Goal: Task Accomplishment & Management: Use online tool/utility

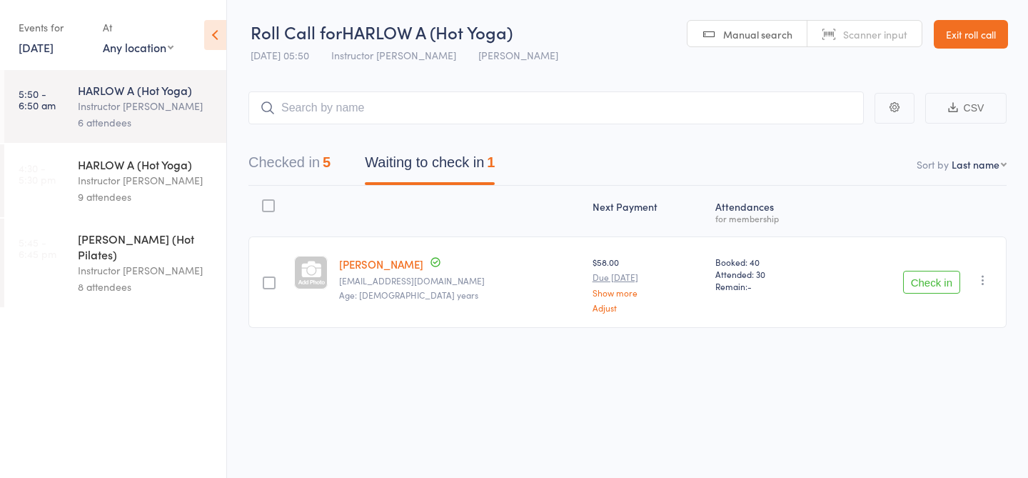
click at [127, 189] on div "HARLOW A (Hot Yoga) Instructor Claudia 9 attendees" at bounding box center [152, 180] width 148 height 73
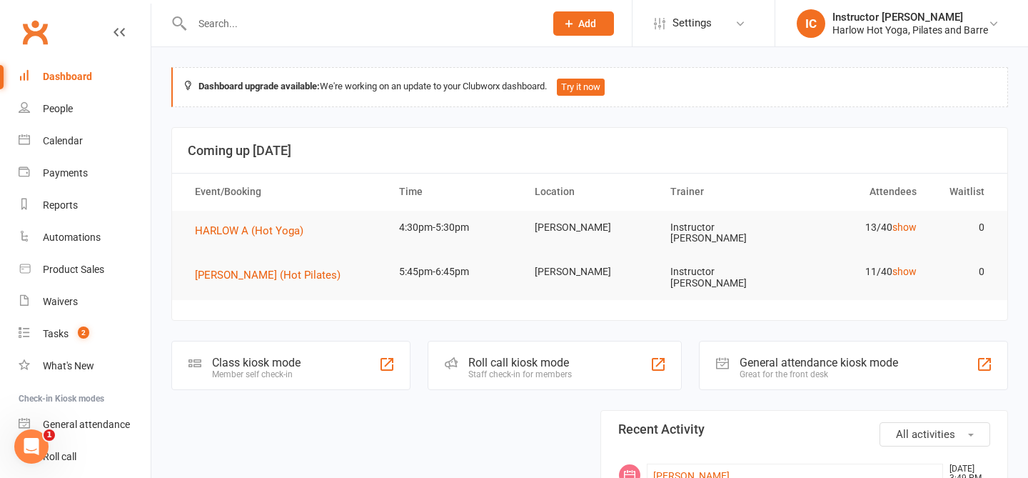
click at [476, 369] on div "Staff check-in for members" at bounding box center [520, 374] width 104 height 10
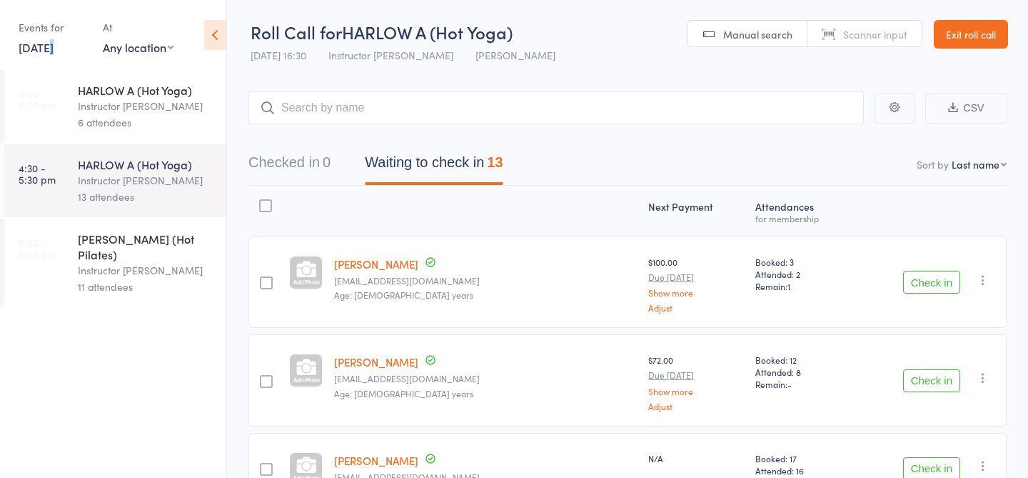
click at [49, 44] on link "[DATE]" at bounding box center [36, 47] width 35 height 16
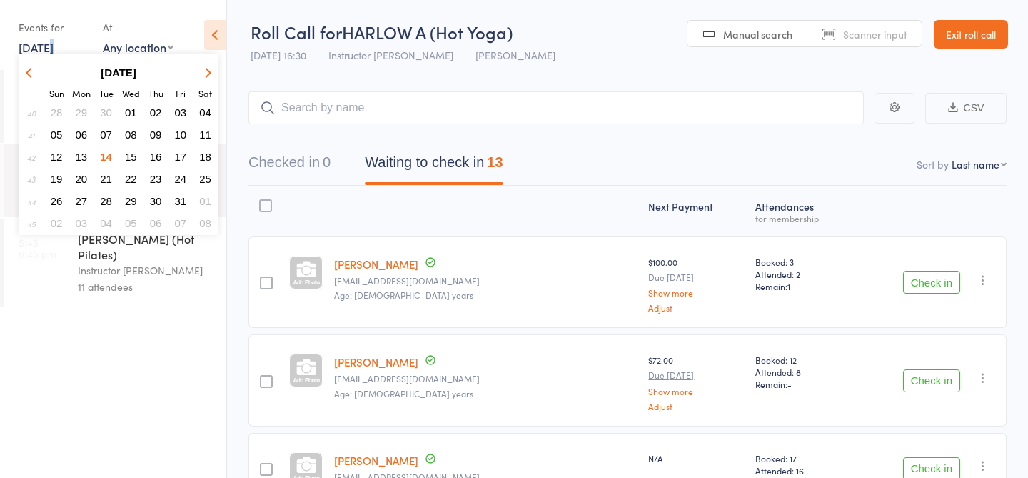
click at [77, 158] on span "13" at bounding box center [82, 157] width 12 height 12
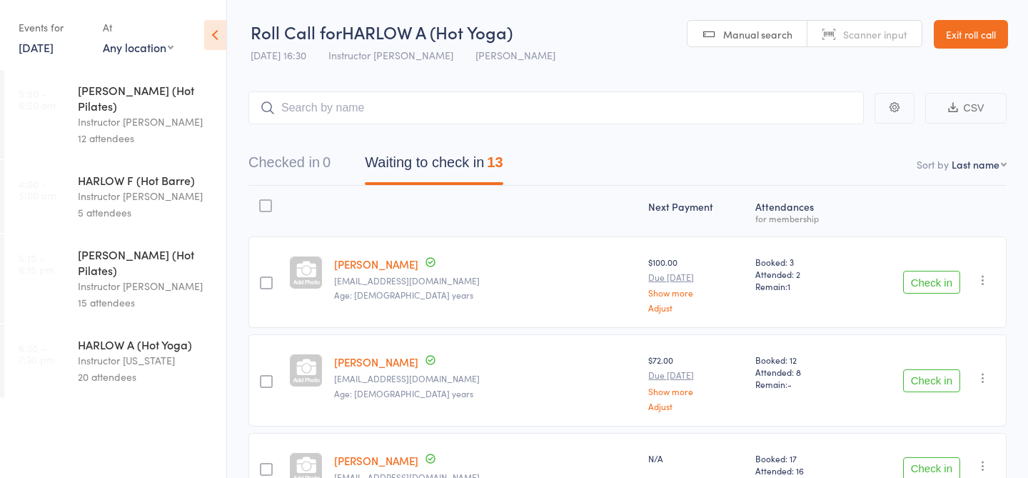
click at [87, 352] on div "Instructor [US_STATE]" at bounding box center [146, 360] width 136 height 16
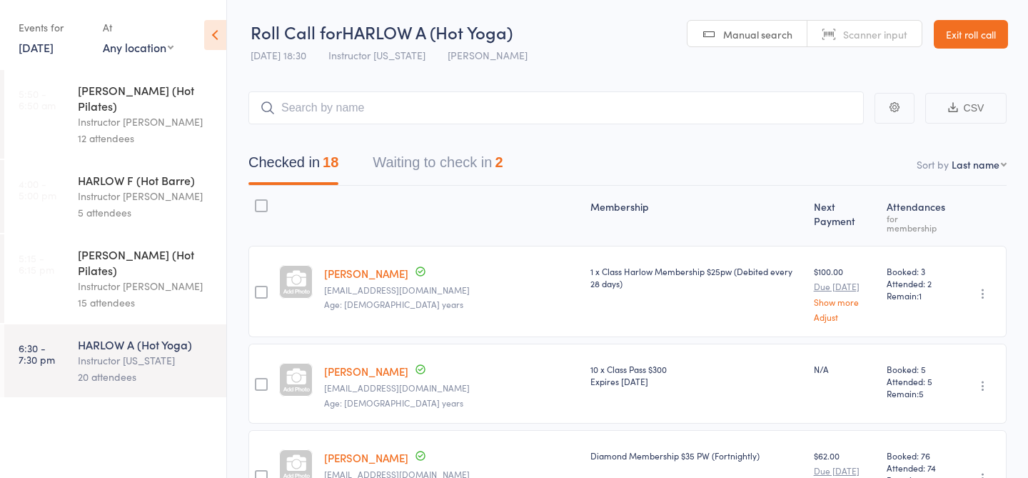
click at [35, 49] on link "[DATE]" at bounding box center [36, 47] width 35 height 16
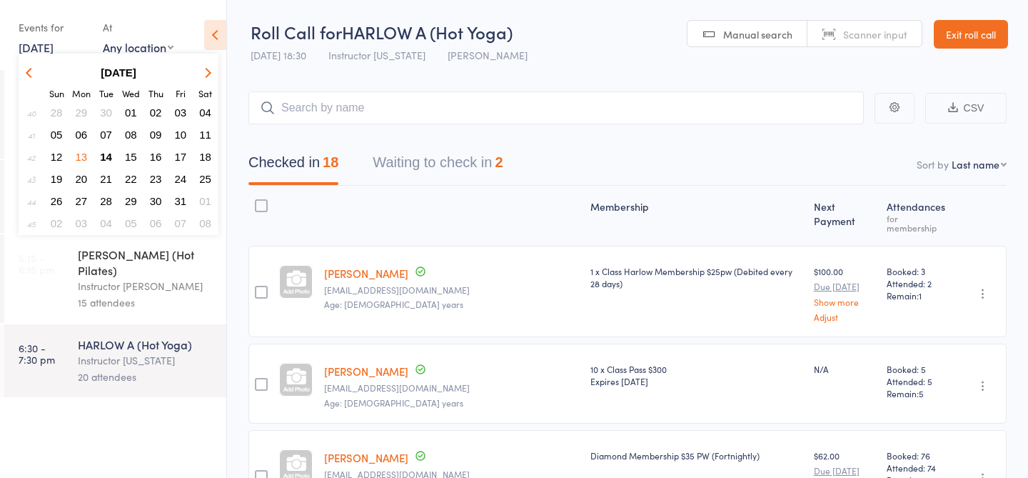
click at [82, 135] on span "06" at bounding box center [82, 134] width 12 height 12
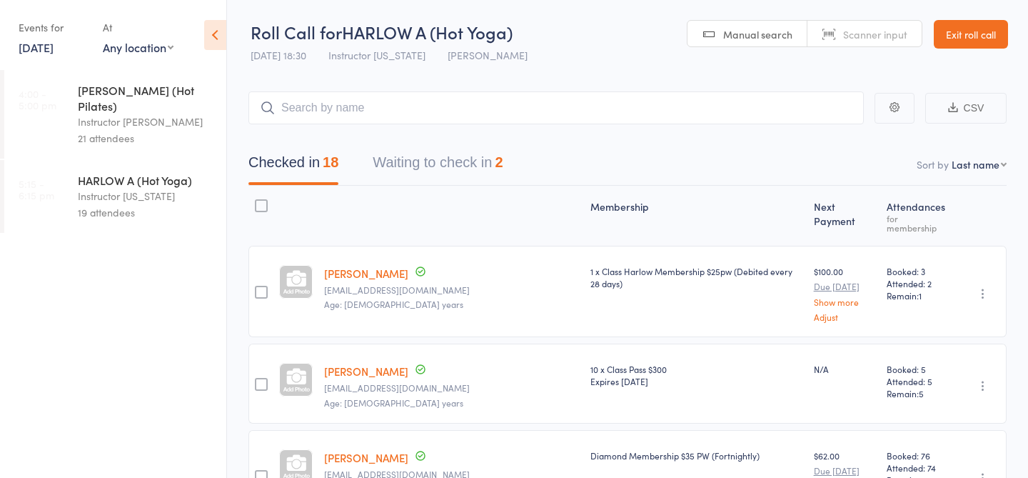
click at [45, 48] on link "[DATE]" at bounding box center [36, 47] width 35 height 16
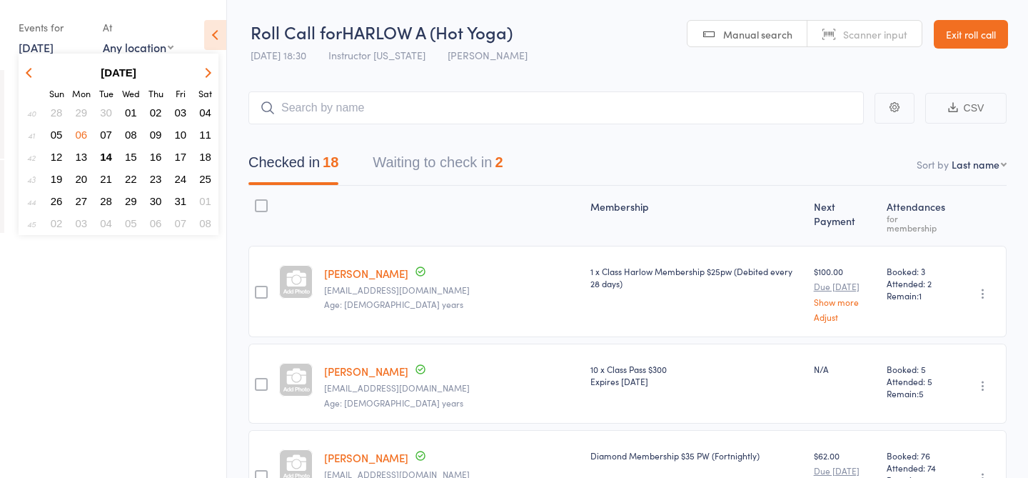
click at [104, 132] on span "07" at bounding box center [106, 134] width 12 height 12
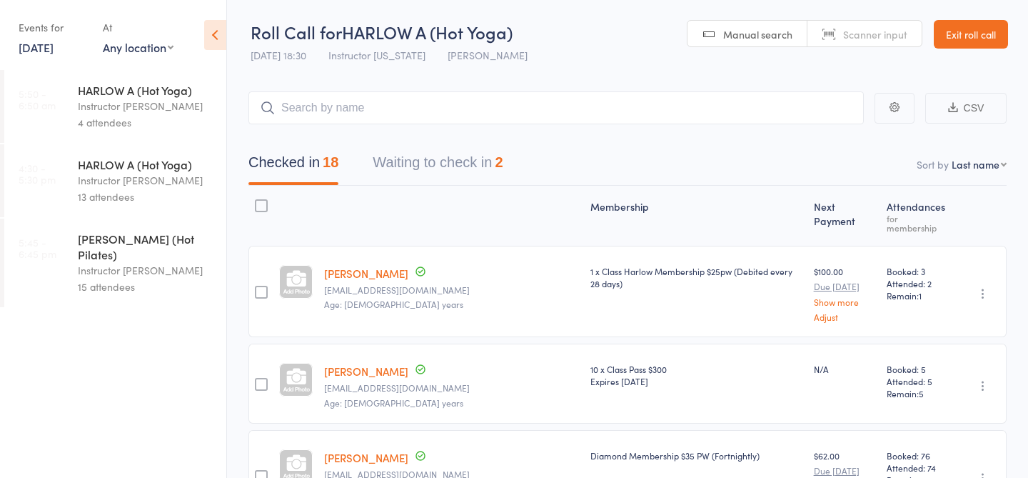
click at [49, 46] on link "[DATE]" at bounding box center [36, 47] width 35 height 16
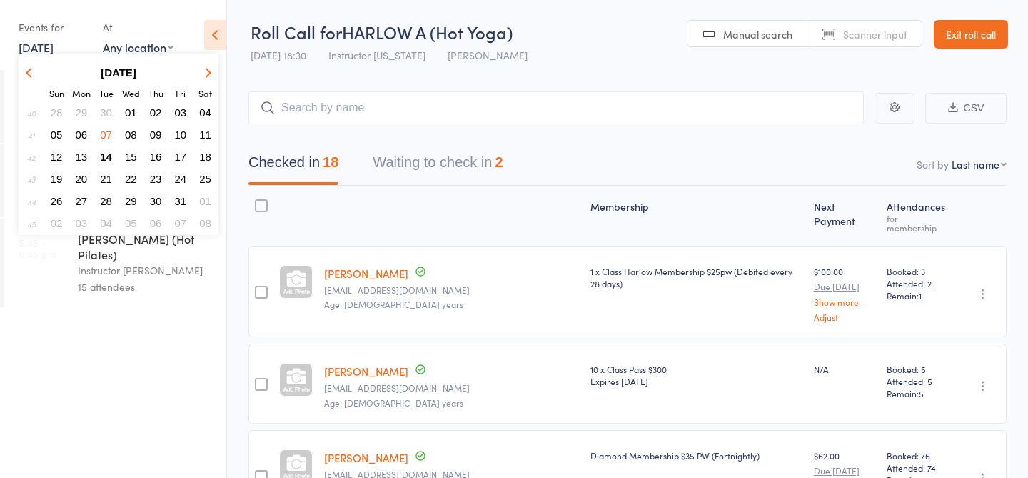
click at [135, 137] on span "08" at bounding box center [131, 134] width 12 height 12
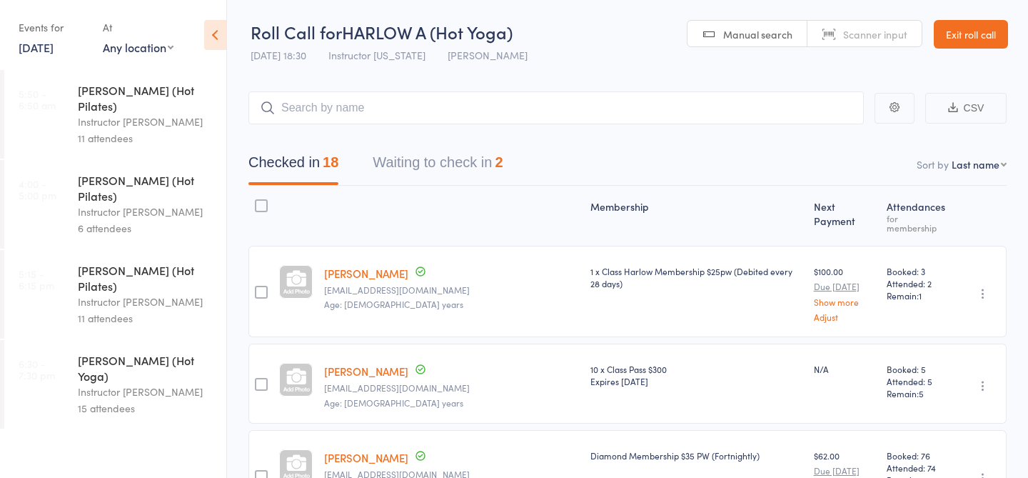
click at [53, 51] on link "[DATE]" at bounding box center [36, 47] width 35 height 16
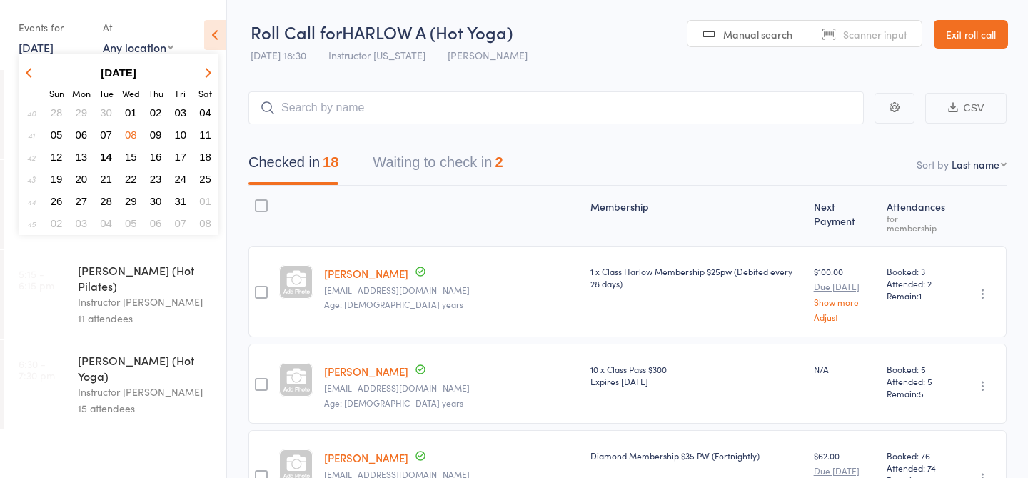
click at [156, 138] on span "09" at bounding box center [156, 134] width 12 height 12
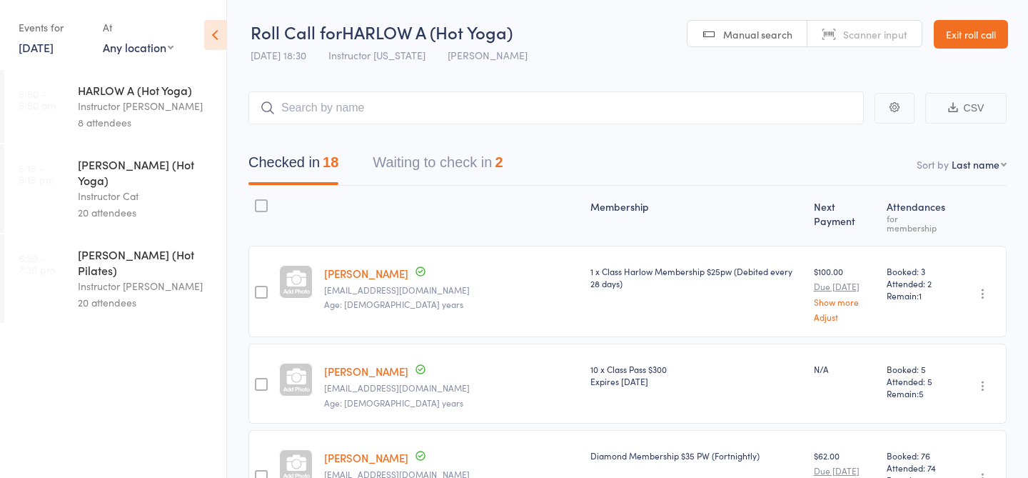
click at [49, 49] on link "[DATE]" at bounding box center [36, 47] width 35 height 16
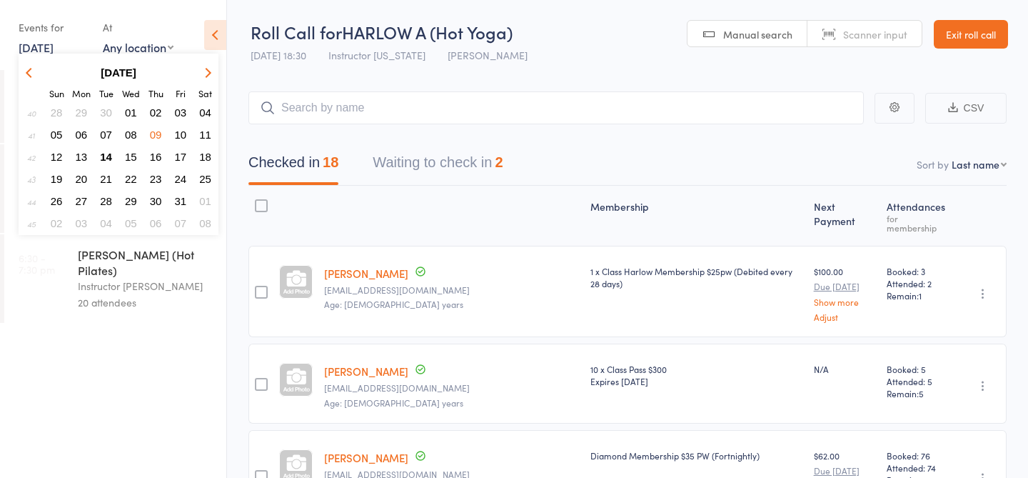
click at [181, 137] on span "10" at bounding box center [181, 134] width 12 height 12
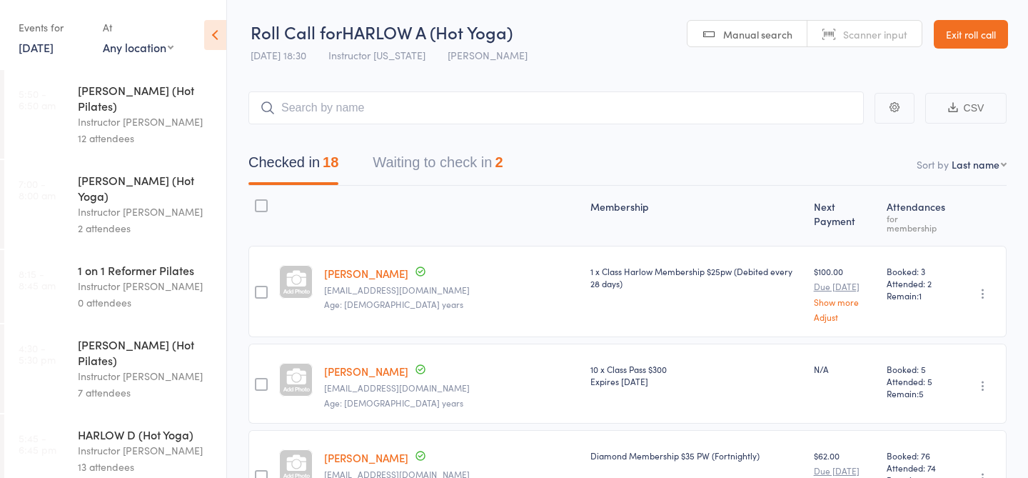
click at [79, 64] on div "Events for [DATE] D Oct, YYYY [DATE] Sun Mon Tue Wed Thu Fri Sat 40 28 29 30 01…" at bounding box center [113, 36] width 226 height 72
click at [47, 50] on link "[DATE]" at bounding box center [36, 47] width 35 height 16
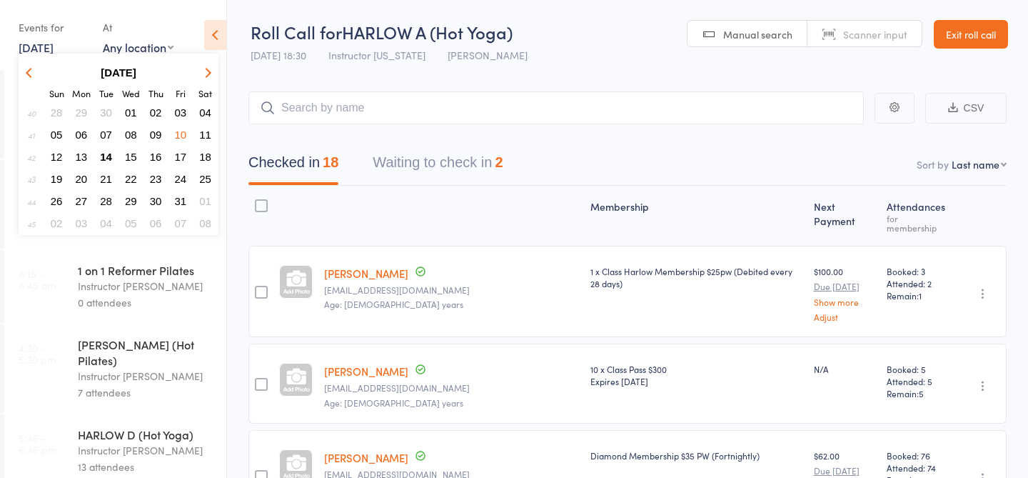
click at [111, 158] on span "14" at bounding box center [106, 157] width 12 height 12
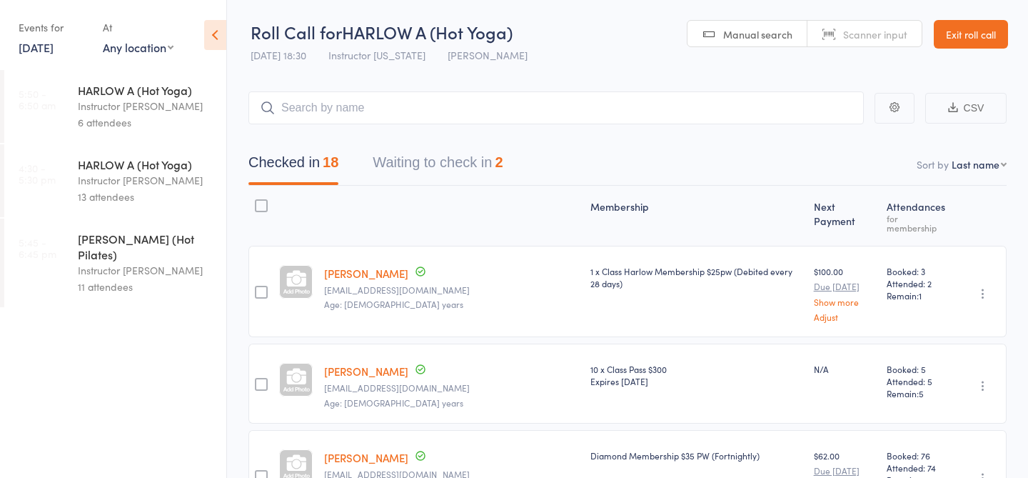
click at [163, 182] on div "Instructor [PERSON_NAME]" at bounding box center [146, 180] width 136 height 16
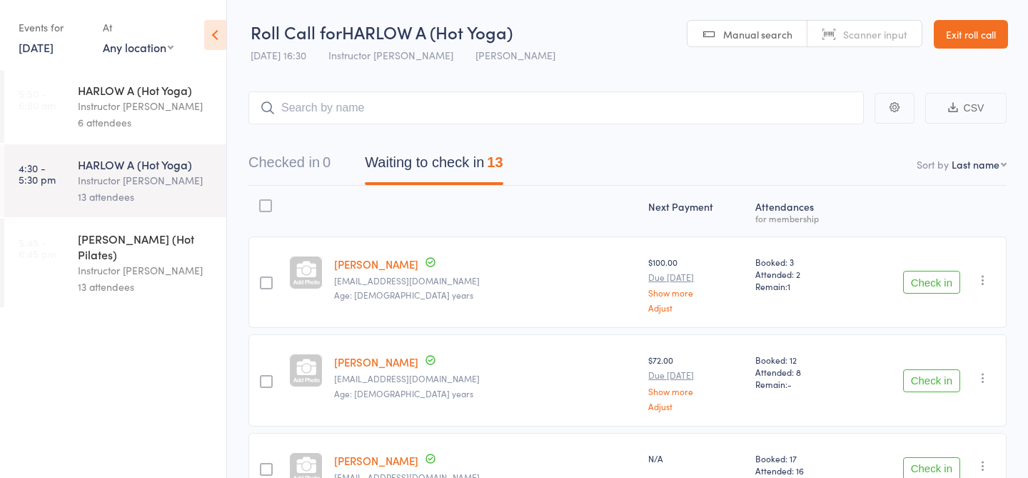
click at [359, 108] on input "search" at bounding box center [555, 107] width 615 height 33
click at [549, 108] on input "search" at bounding box center [555, 107] width 615 height 33
type input "23551"
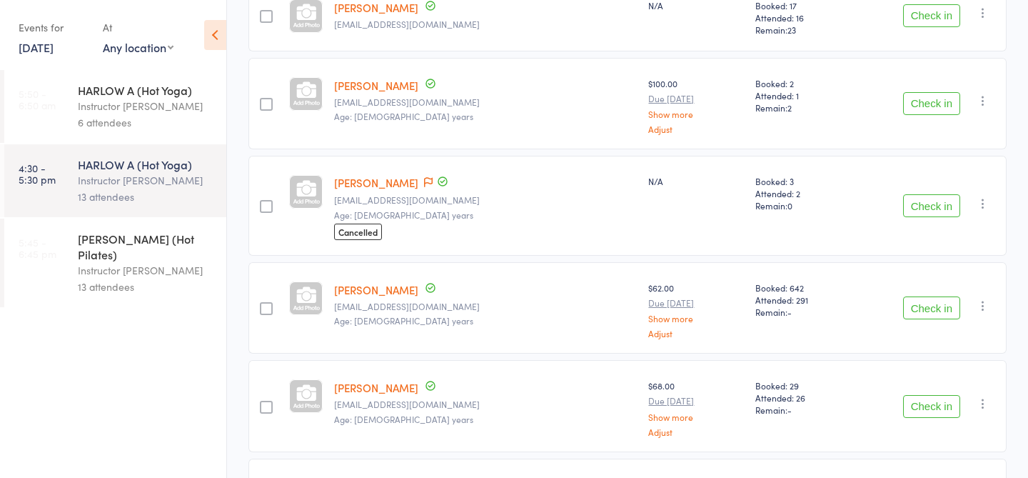
scroll to position [465, 0]
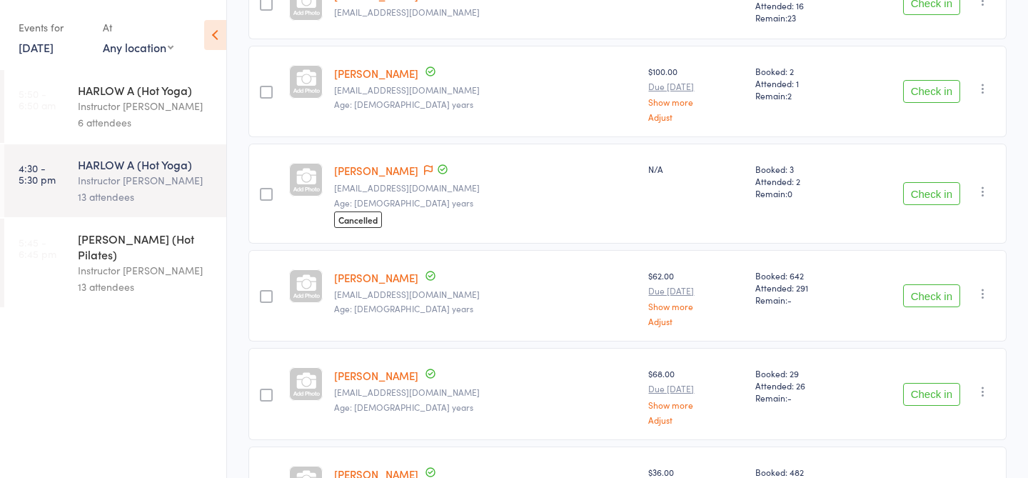
click at [934, 290] on button "Check in" at bounding box center [931, 295] width 57 height 23
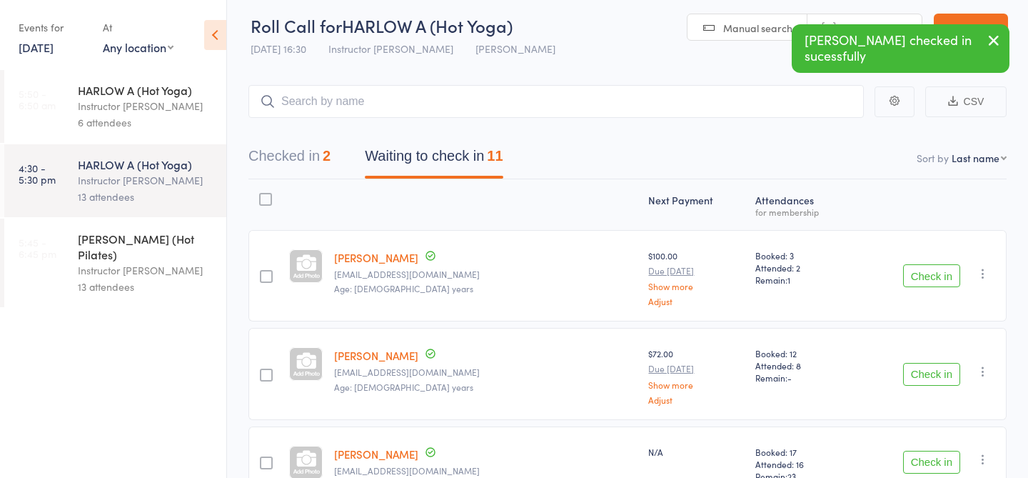
scroll to position [0, 0]
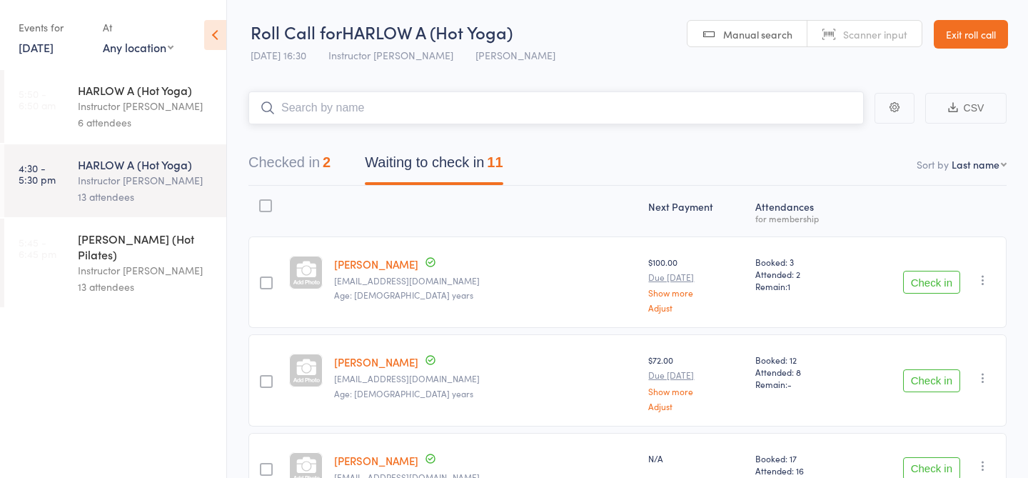
click at [534, 106] on input "search" at bounding box center [555, 107] width 615 height 33
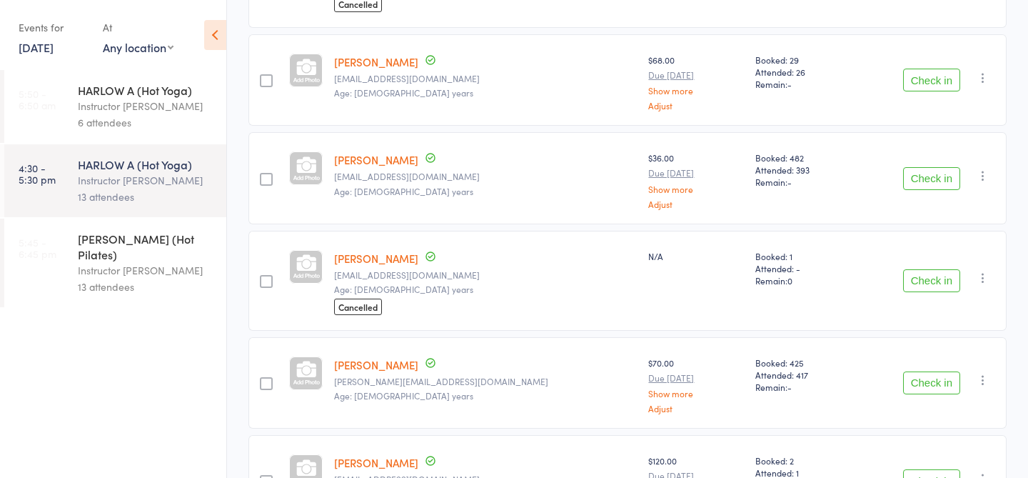
scroll to position [697, 0]
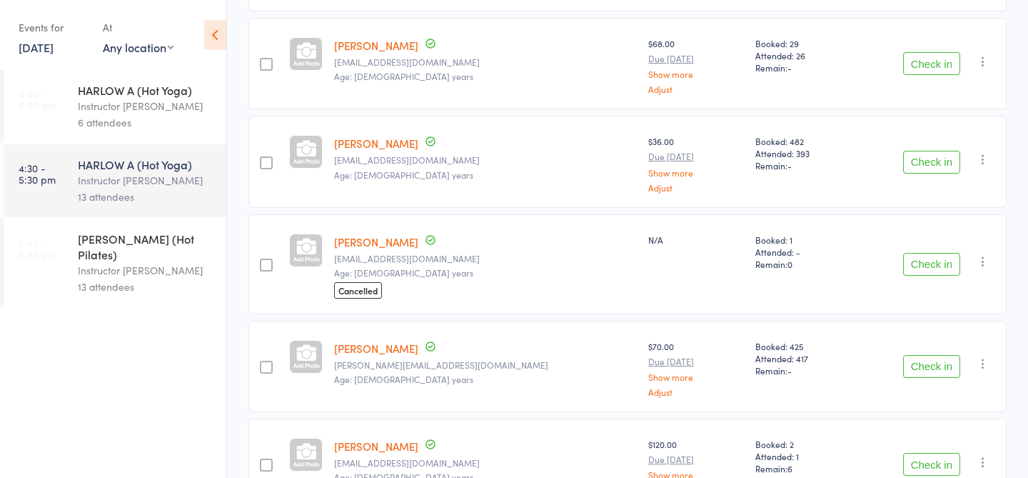
click at [927, 263] on button "Check in" at bounding box center [931, 264] width 57 height 23
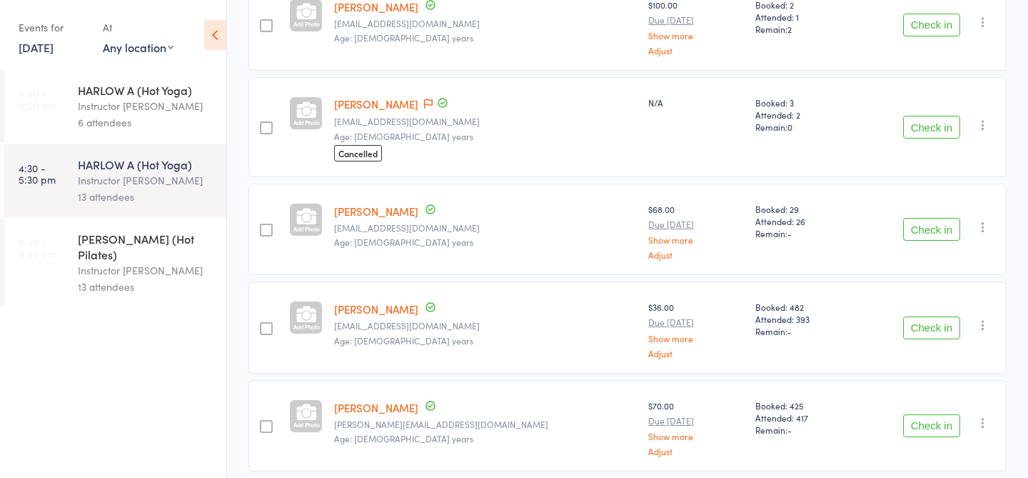
scroll to position [0, 0]
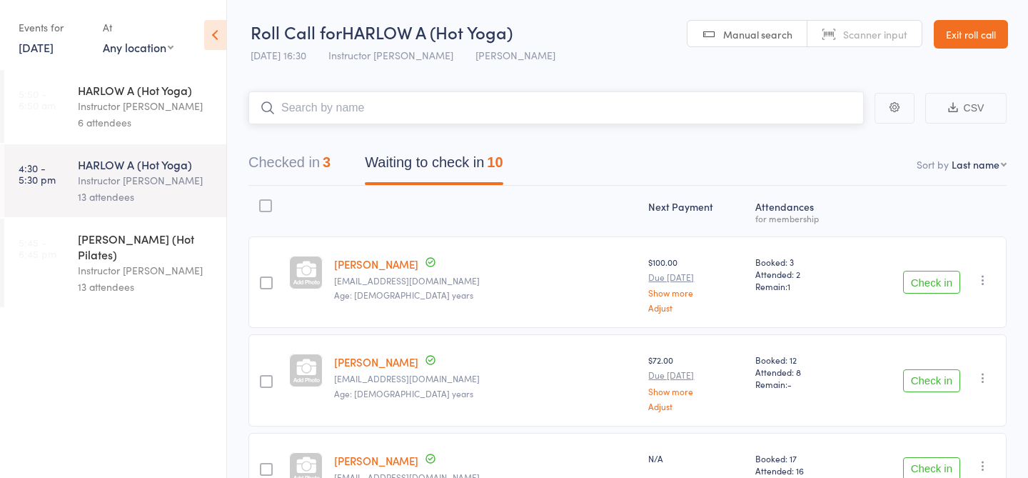
click at [470, 121] on input "search" at bounding box center [555, 107] width 615 height 33
type input "23477"
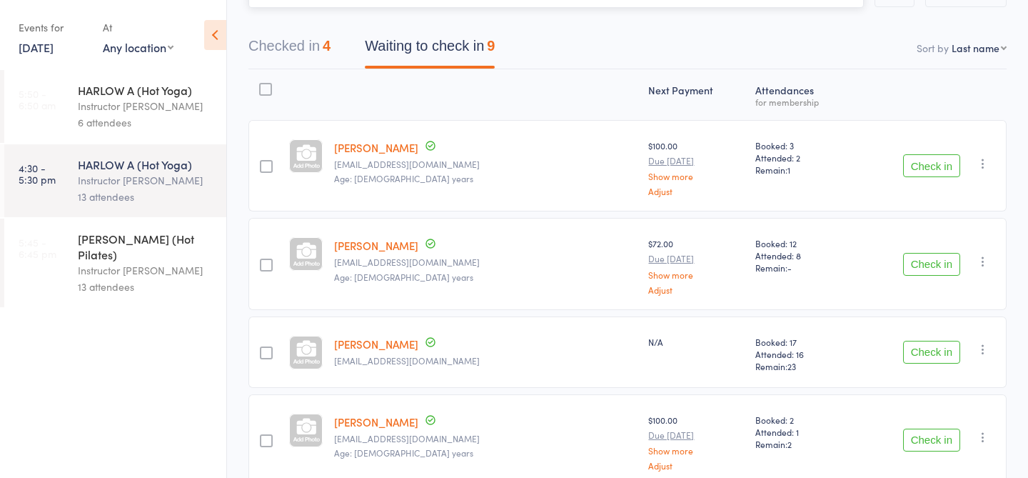
scroll to position [120, 0]
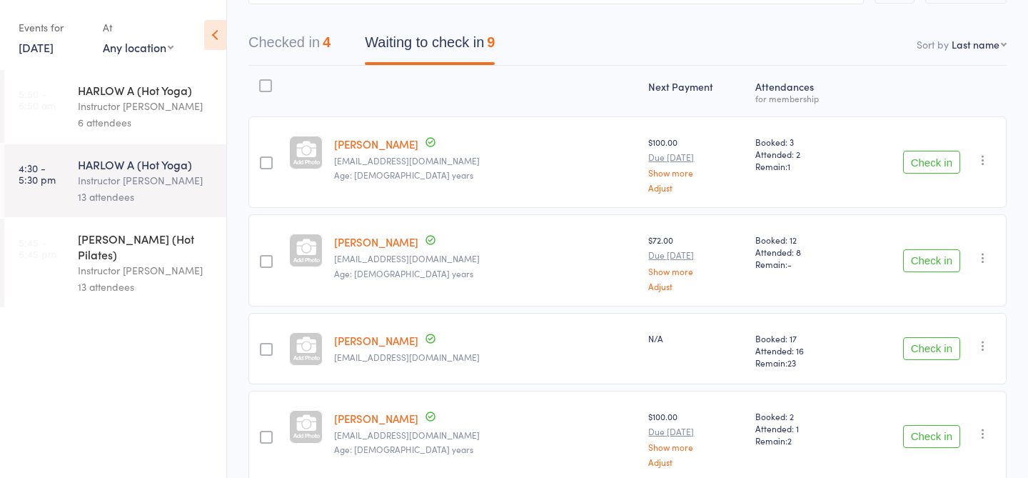
click at [432, 225] on div "[PERSON_NAME] [EMAIL_ADDRESS][DOMAIN_NAME] Age: [DEMOGRAPHIC_DATA] years" at bounding box center [485, 259] width 315 height 91
click at [321, 34] on button "Checked in 4" at bounding box center [289, 46] width 82 height 38
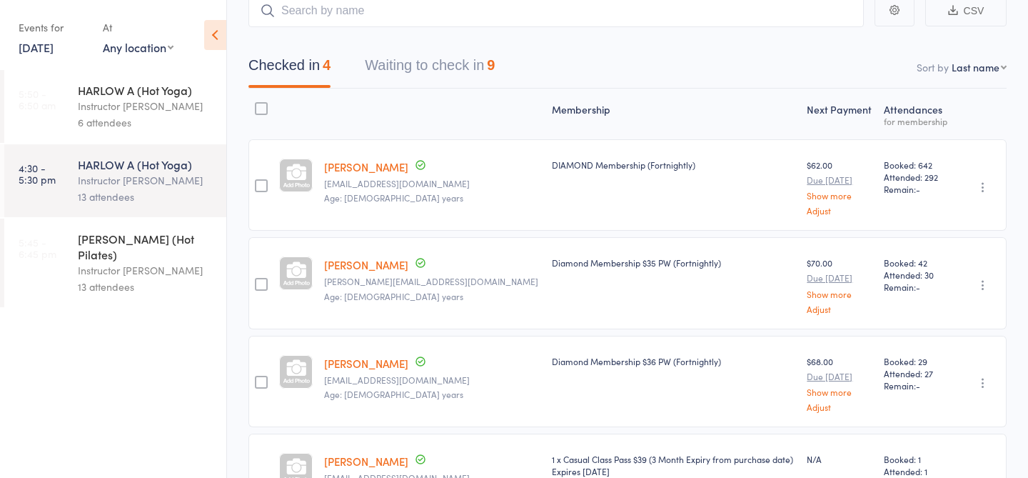
scroll to position [94, 0]
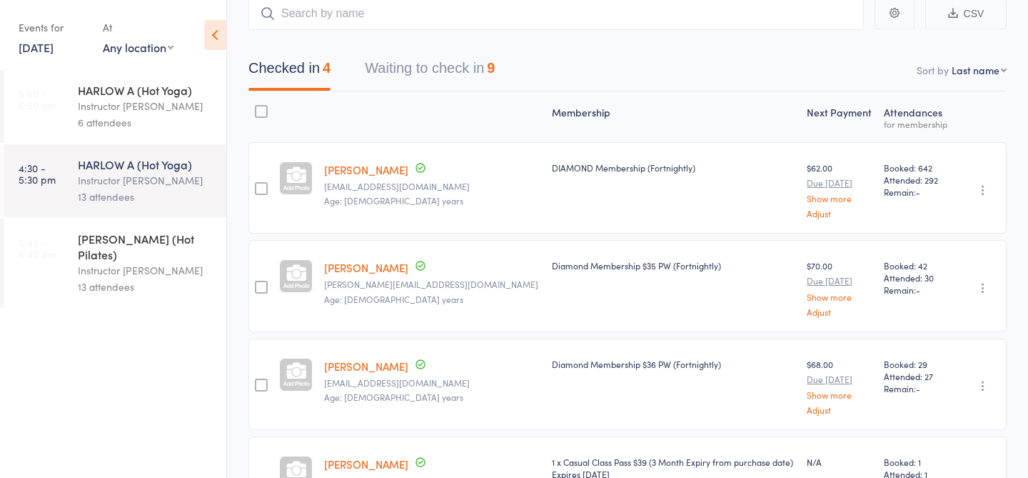
click at [443, 74] on button "Waiting to check in 9" at bounding box center [430, 72] width 130 height 38
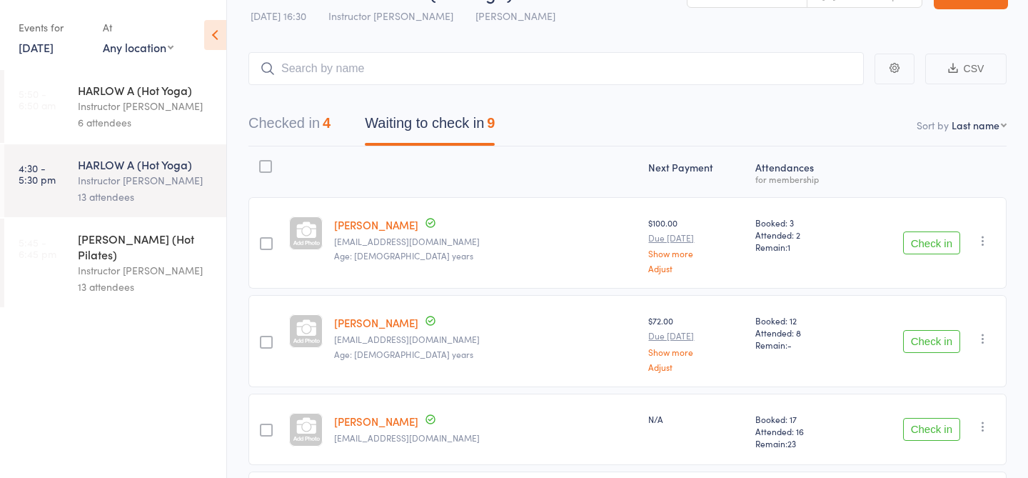
scroll to position [0, 0]
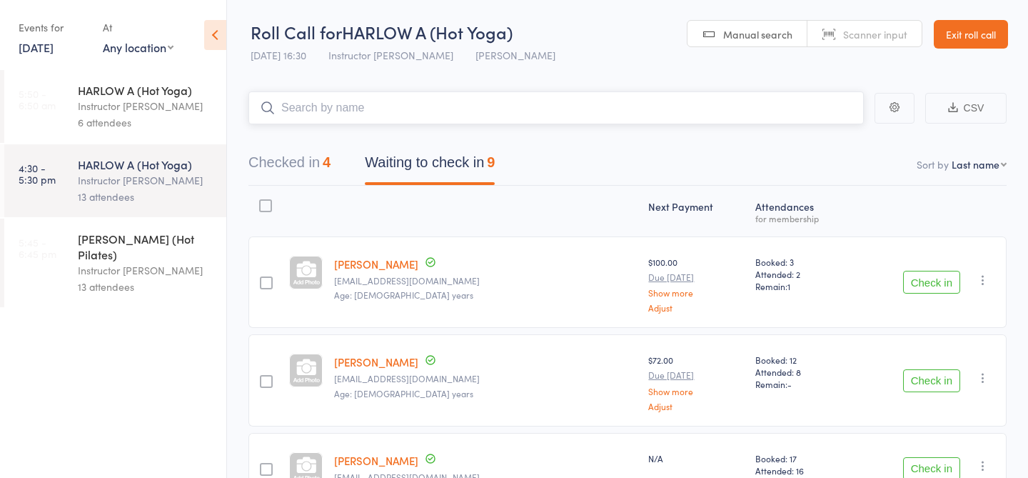
click at [551, 110] on input "search" at bounding box center [555, 107] width 615 height 33
click at [54, 49] on link "[DATE]" at bounding box center [36, 47] width 35 height 16
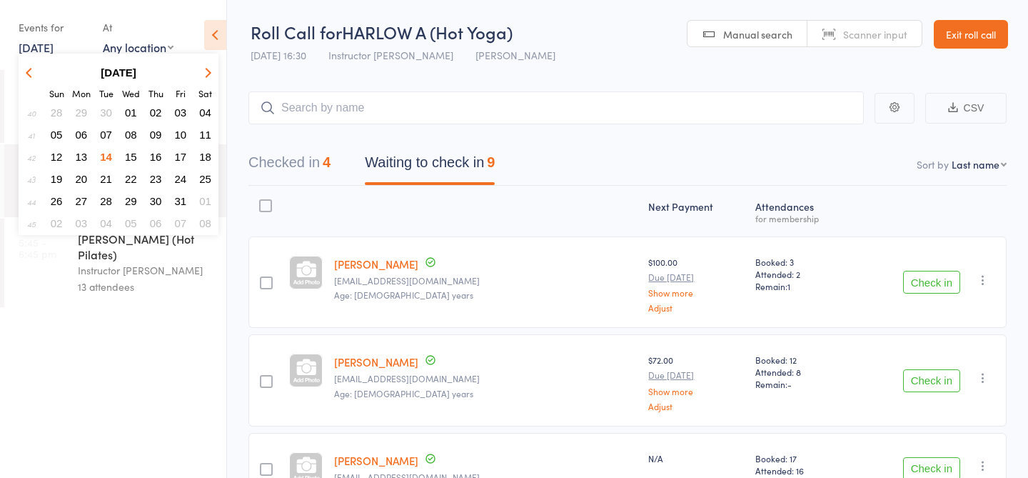
click at [127, 136] on span "08" at bounding box center [131, 134] width 12 height 12
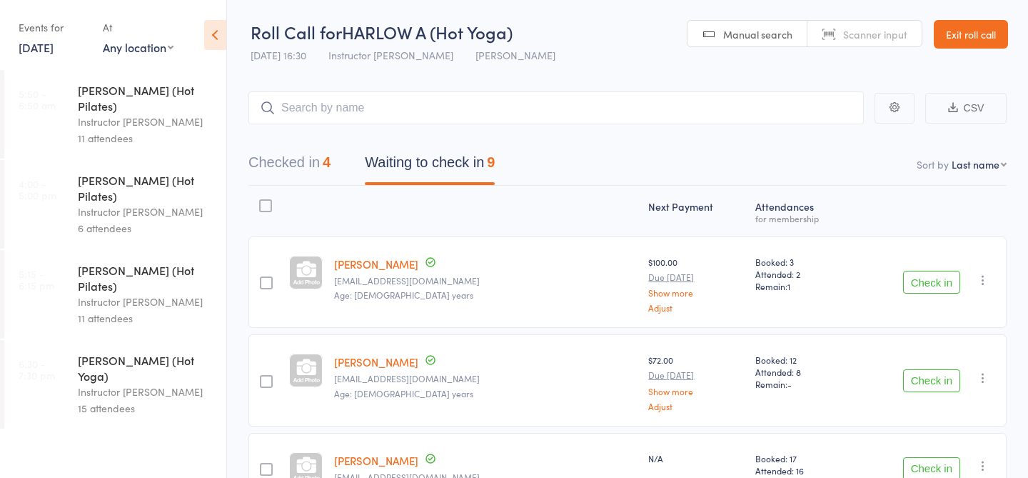
click at [52, 48] on link "[DATE]" at bounding box center [36, 47] width 35 height 16
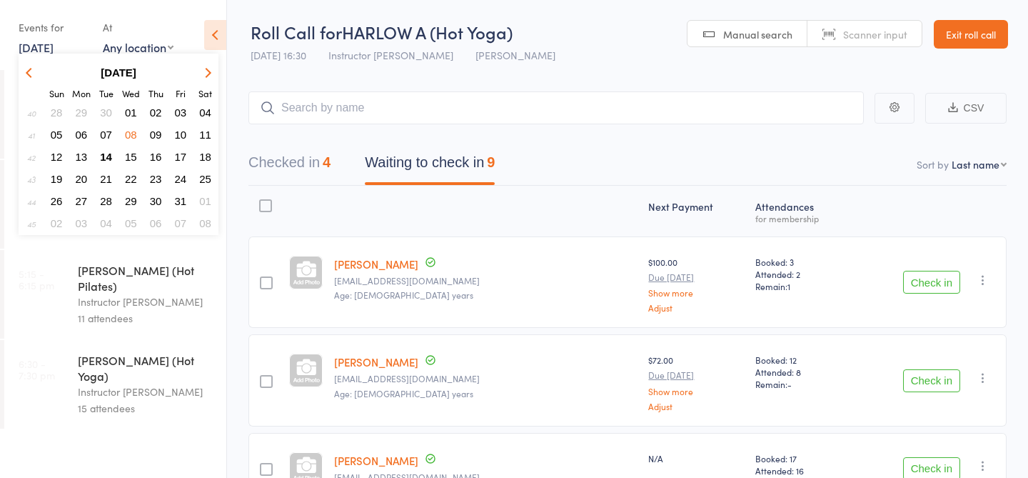
click at [134, 111] on span "01" at bounding box center [131, 112] width 12 height 12
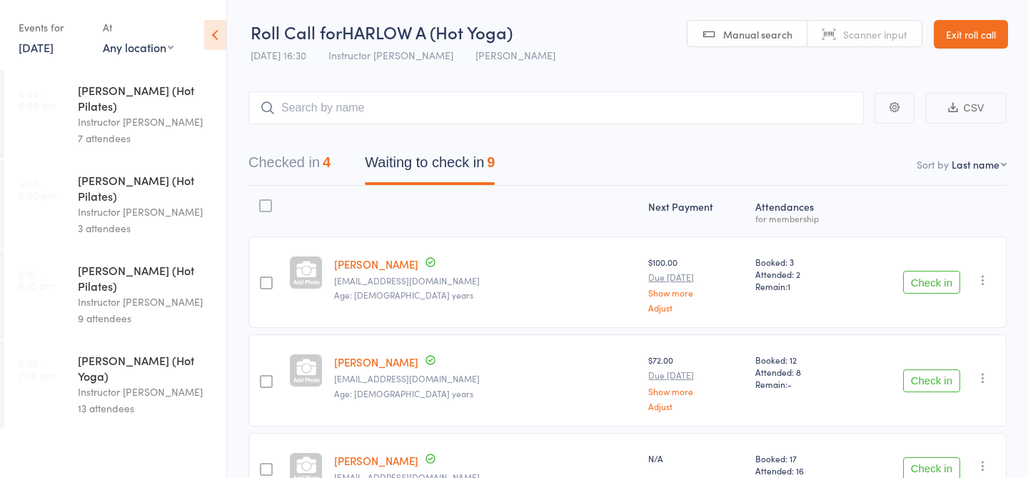
click at [45, 56] on div "Events for [DATE] D Oct, YYYY [DATE] Sun Mon Tue Wed Thu Fri Sat 40 28 29 30 01…" at bounding box center [54, 37] width 70 height 42
click at [46, 52] on link "[DATE]" at bounding box center [36, 47] width 35 height 16
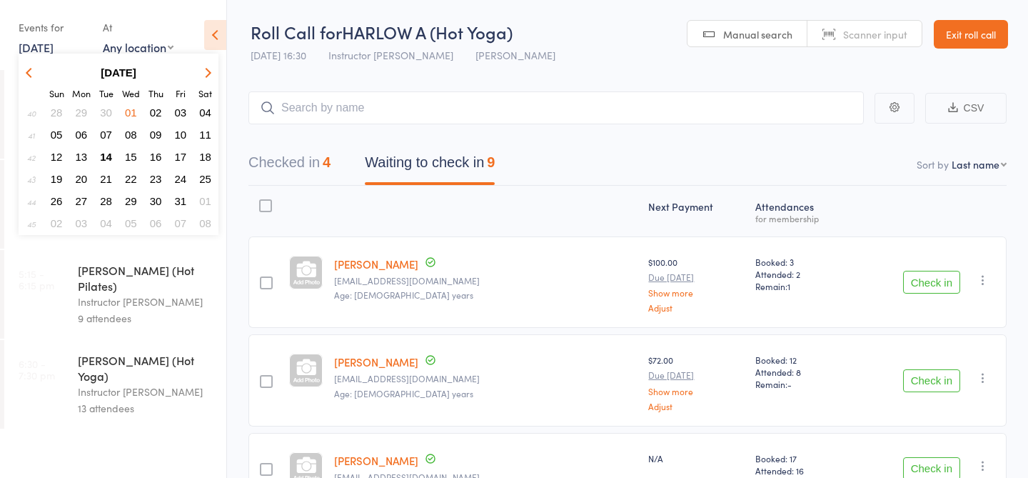
click at [33, 76] on button "button" at bounding box center [31, 72] width 21 height 19
click at [136, 179] on span "24" at bounding box center [131, 179] width 12 height 12
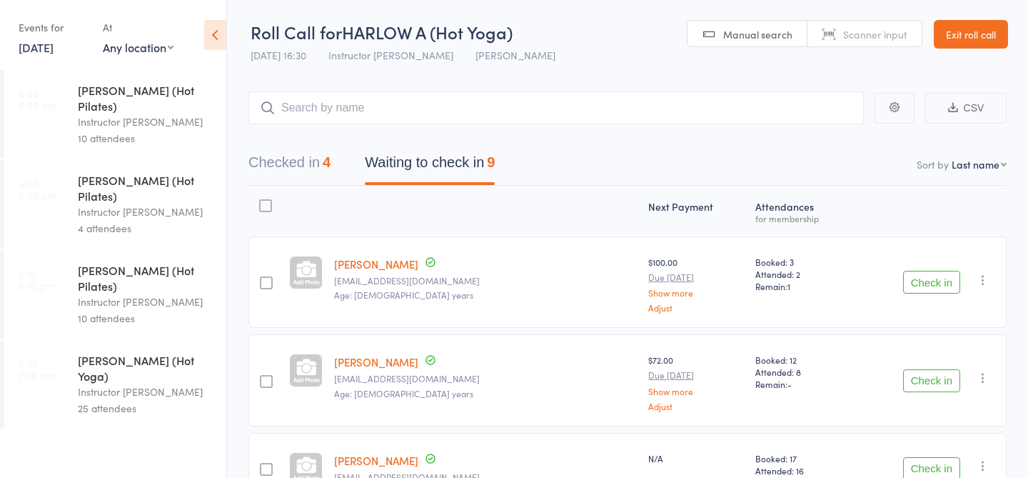
click at [37, 49] on link "[DATE]" at bounding box center [36, 47] width 35 height 16
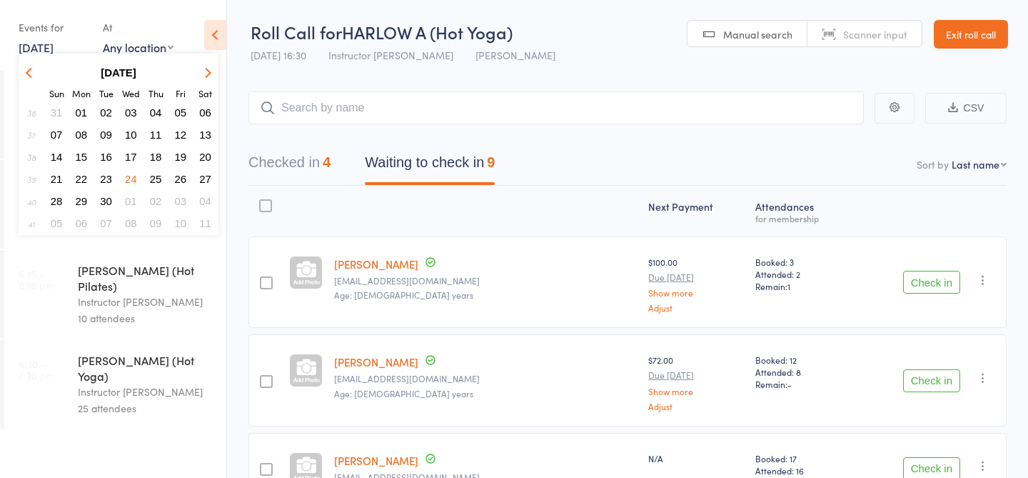
click at [207, 72] on icon "button" at bounding box center [206, 72] width 10 height 10
click at [29, 70] on icon "button" at bounding box center [31, 72] width 10 height 10
click at [129, 155] on span "17" at bounding box center [131, 157] width 12 height 12
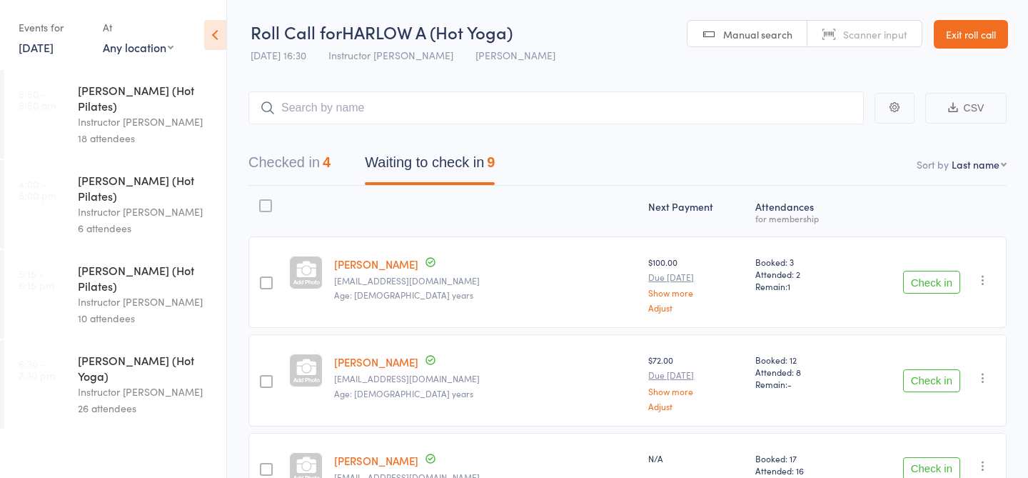
click at [34, 40] on link "[DATE]" at bounding box center [36, 47] width 35 height 16
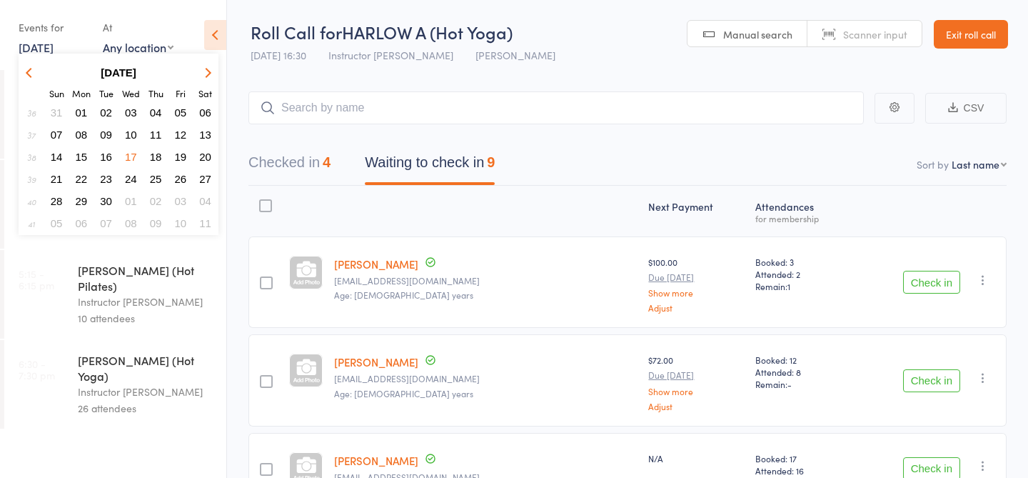
click at [130, 178] on span "24" at bounding box center [131, 179] width 12 height 12
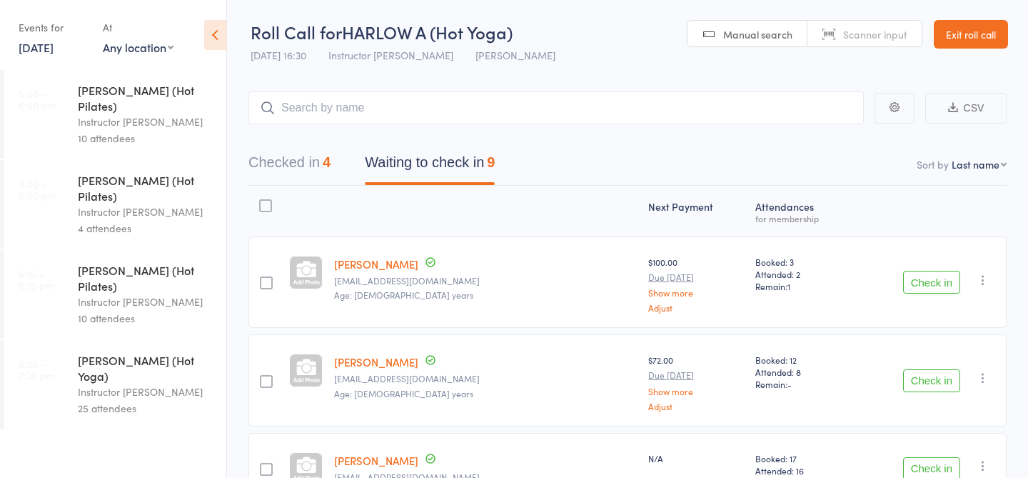
click at [34, 47] on link "[DATE]" at bounding box center [36, 47] width 35 height 16
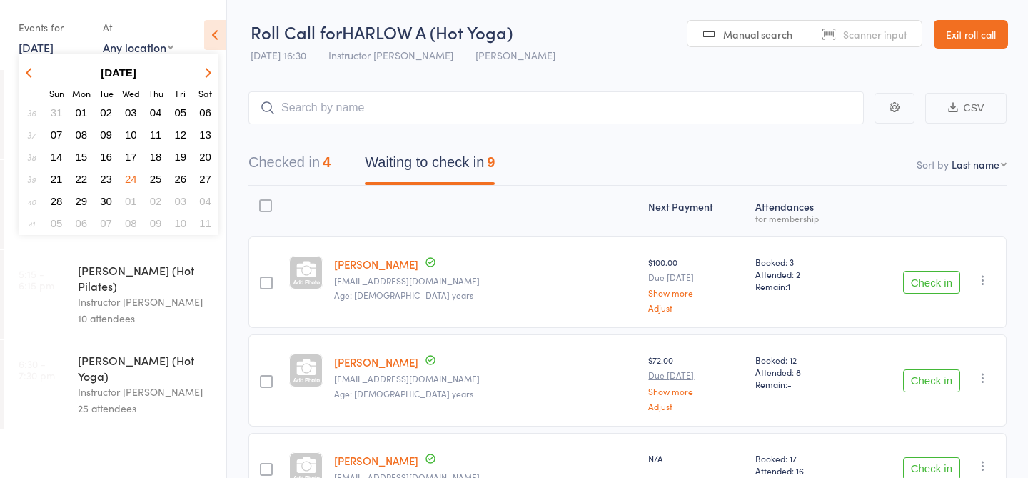
click at [212, 68] on button "button" at bounding box center [205, 72] width 21 height 19
click at [131, 111] on span "01" at bounding box center [131, 112] width 12 height 12
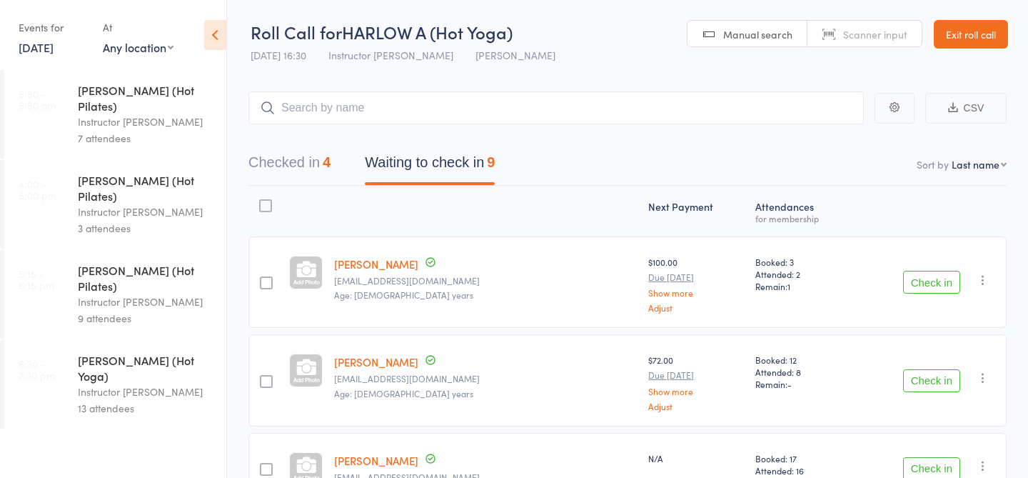
click at [46, 36] on div "Events for" at bounding box center [54, 28] width 70 height 24
click at [47, 48] on link "[DATE]" at bounding box center [36, 47] width 35 height 16
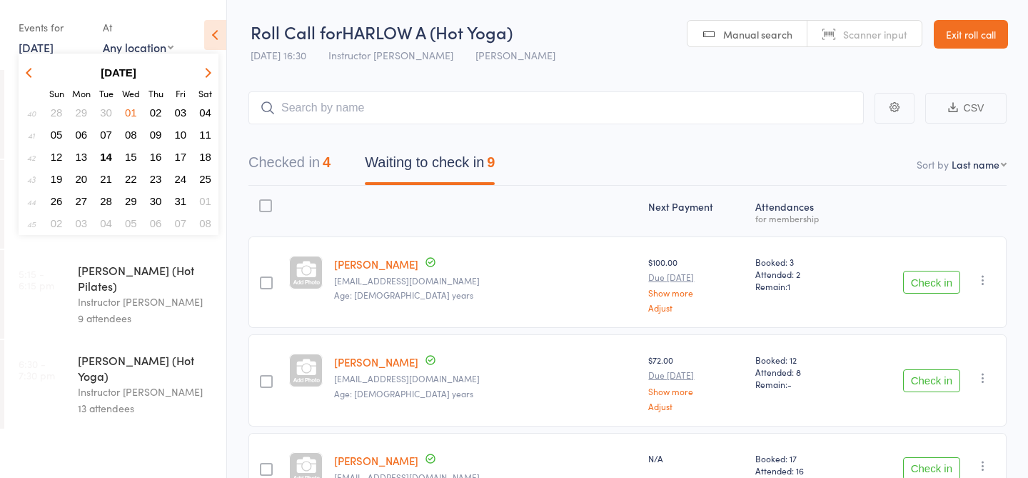
click at [131, 136] on span "08" at bounding box center [131, 134] width 12 height 12
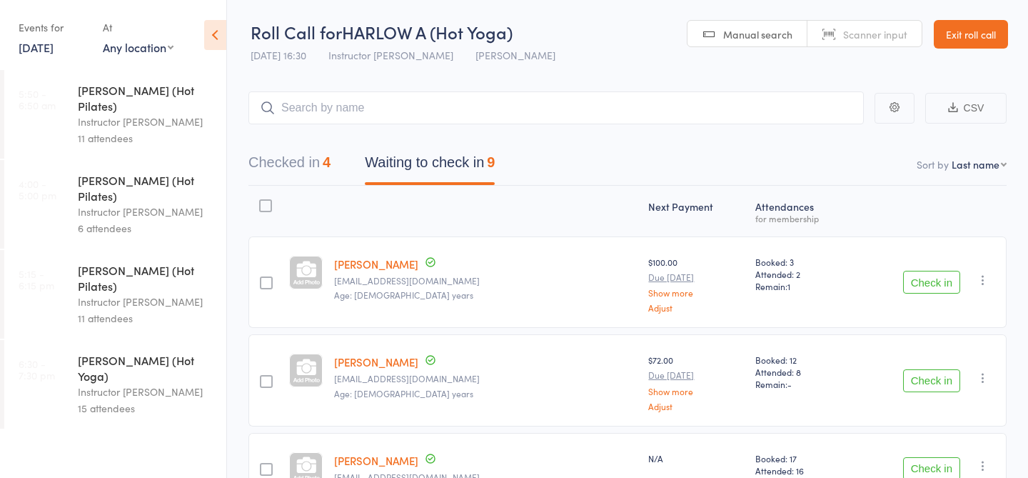
click at [38, 54] on link "[DATE]" at bounding box center [36, 47] width 35 height 16
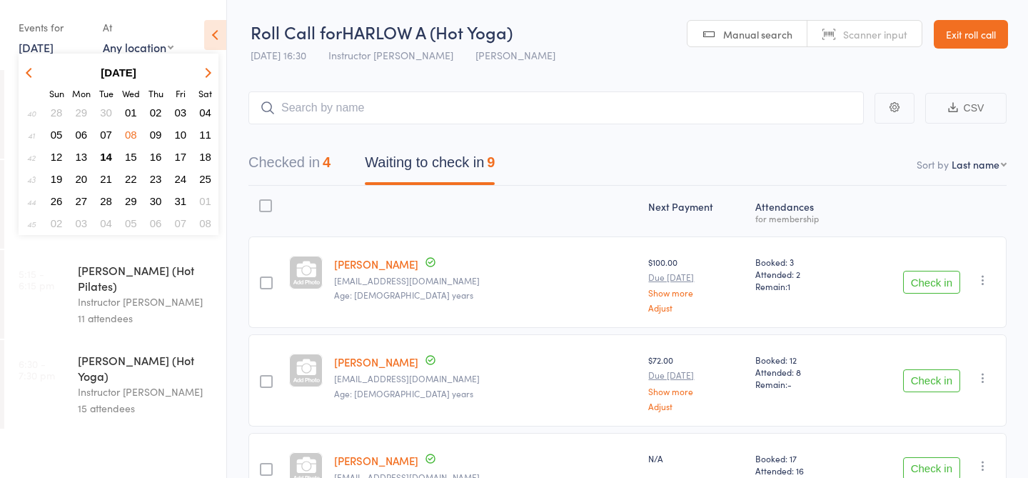
click at [134, 154] on span "15" at bounding box center [131, 157] width 12 height 12
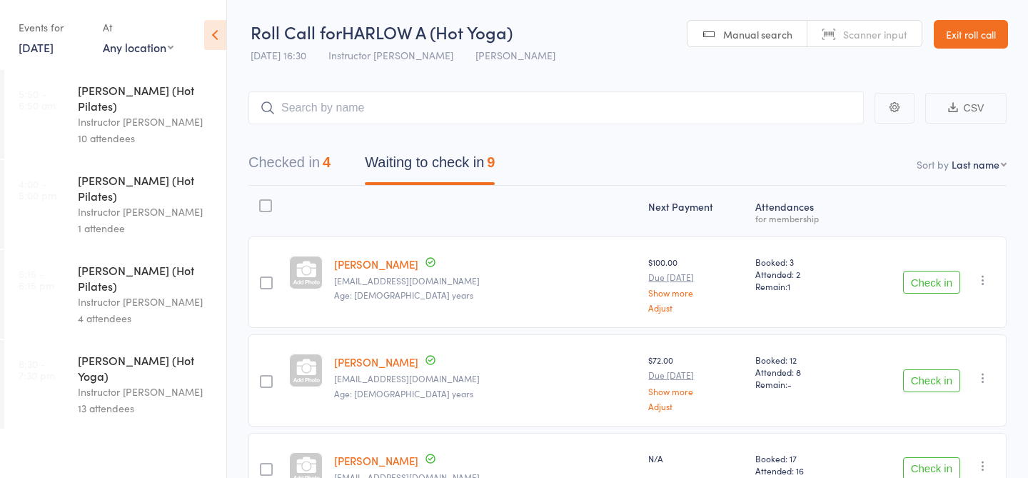
click at [40, 49] on link "[DATE]" at bounding box center [36, 47] width 35 height 16
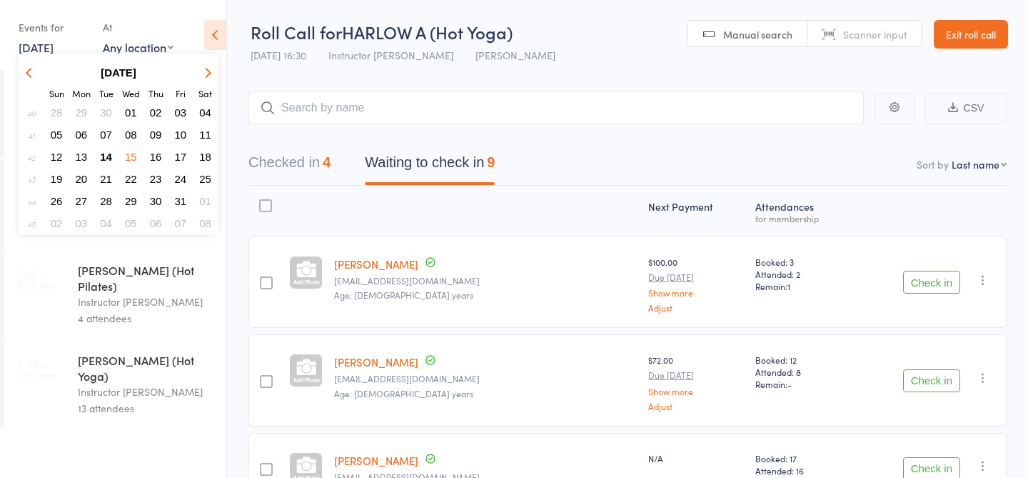
click at [108, 156] on span "14" at bounding box center [106, 157] width 12 height 12
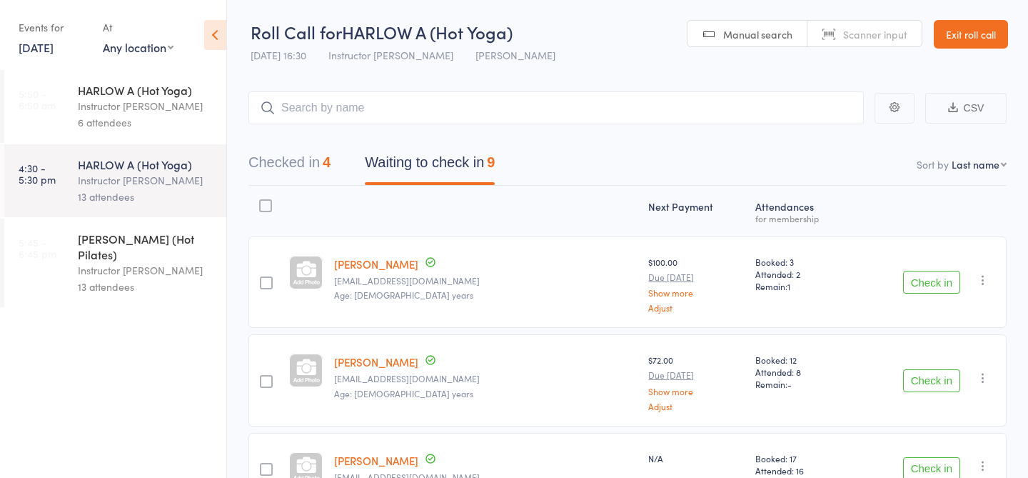
click at [54, 51] on link "[DATE]" at bounding box center [36, 47] width 35 height 16
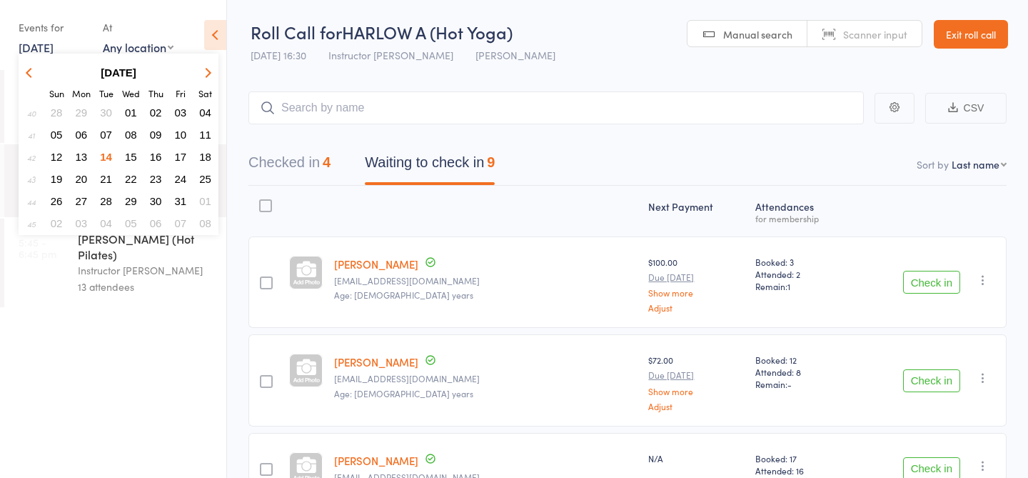
click at [54, 51] on link "[DATE]" at bounding box center [36, 47] width 35 height 16
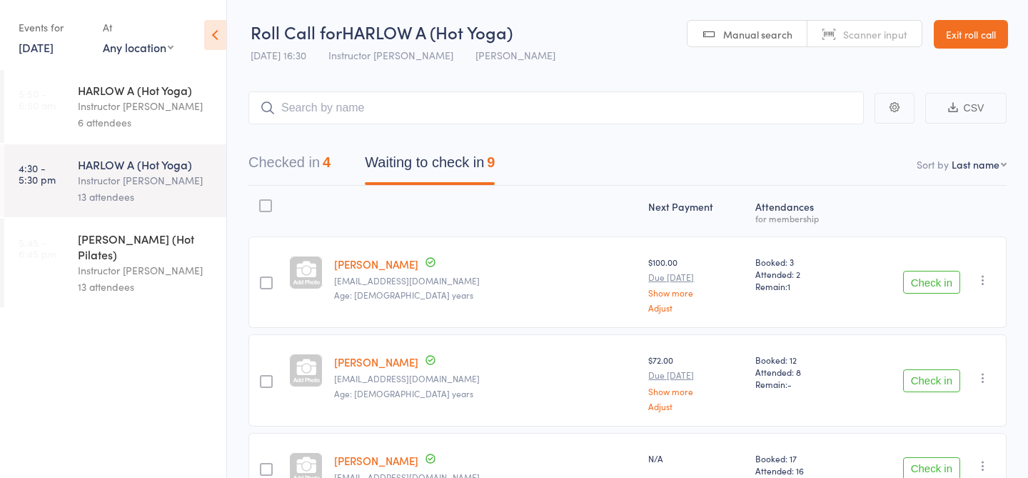
click at [52, 45] on link "[DATE]" at bounding box center [36, 47] width 35 height 16
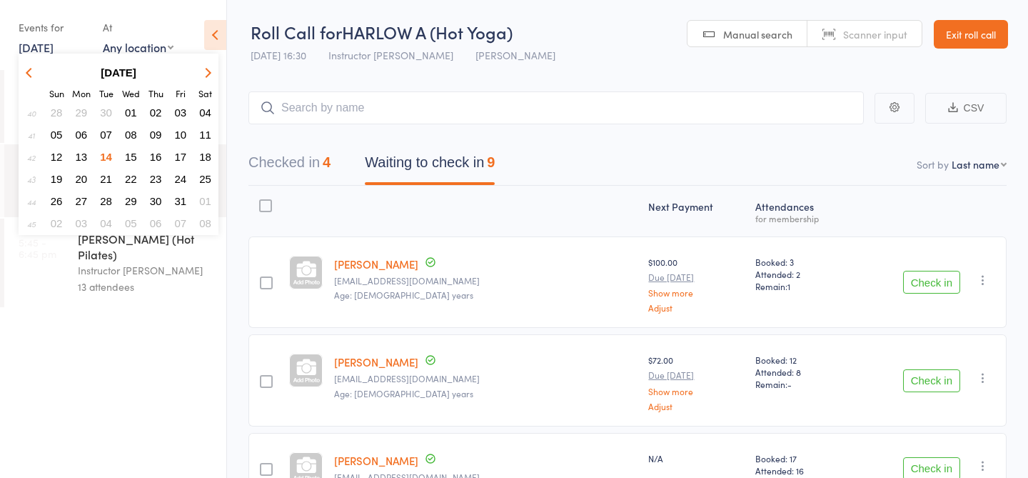
click at [133, 131] on span "08" at bounding box center [131, 134] width 12 height 12
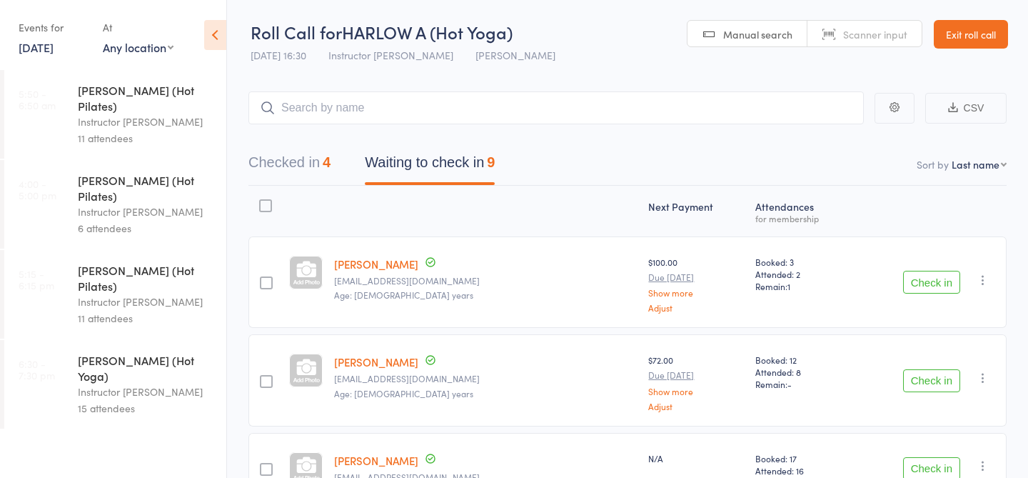
click at [34, 45] on link "[DATE]" at bounding box center [36, 47] width 35 height 16
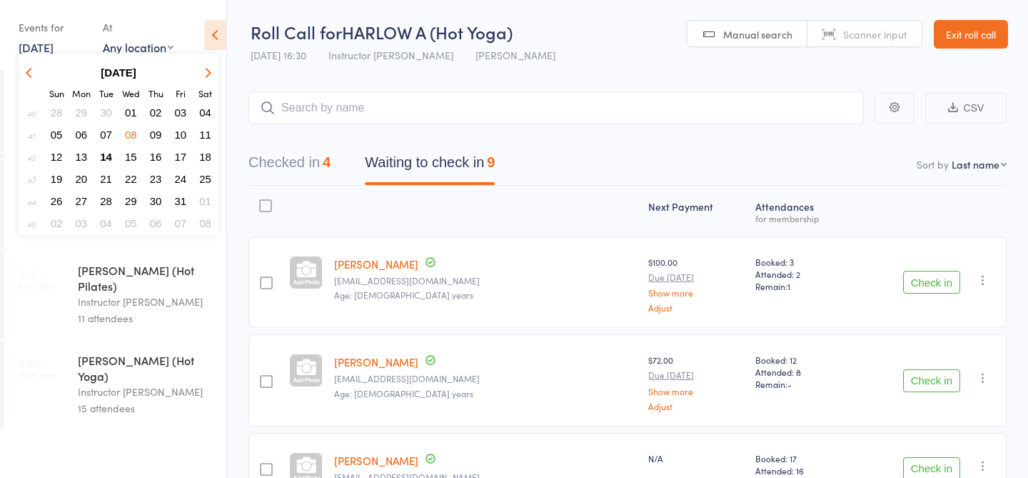
click at [34, 45] on link "[DATE]" at bounding box center [36, 47] width 35 height 16
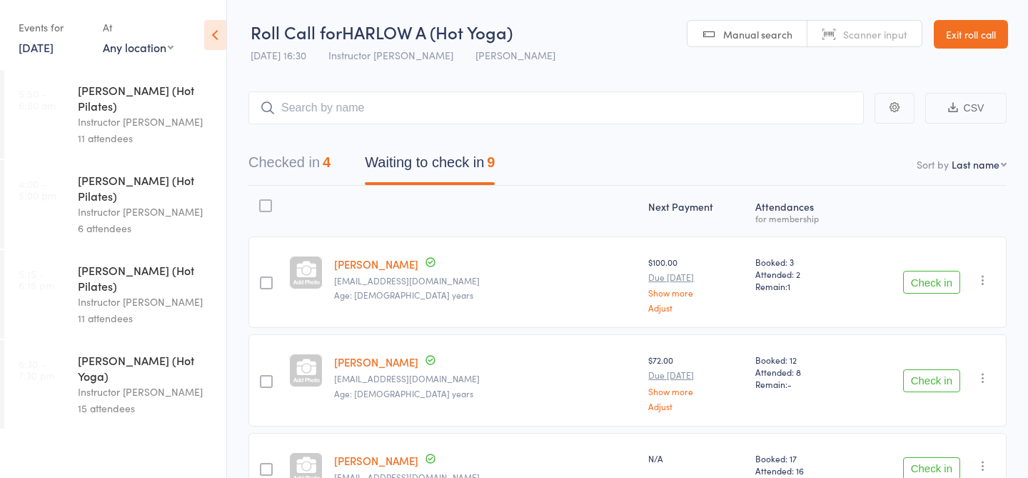
click at [34, 201] on link "4:00 - 5:00 pm HARLOW C (Hot Pilates) Instructor [PERSON_NAME] 6 attendees" at bounding box center [115, 204] width 222 height 89
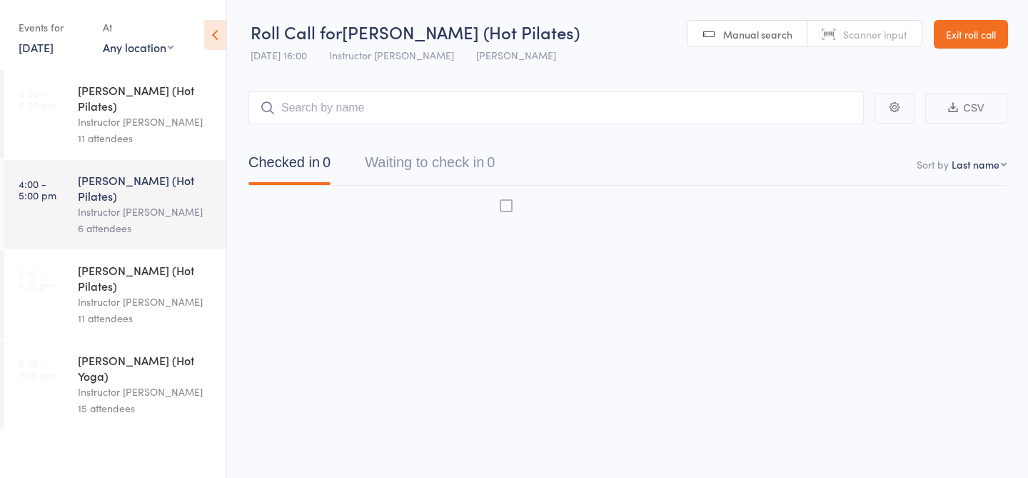
click at [101, 383] on div "Instructor [PERSON_NAME]" at bounding box center [146, 391] width 136 height 16
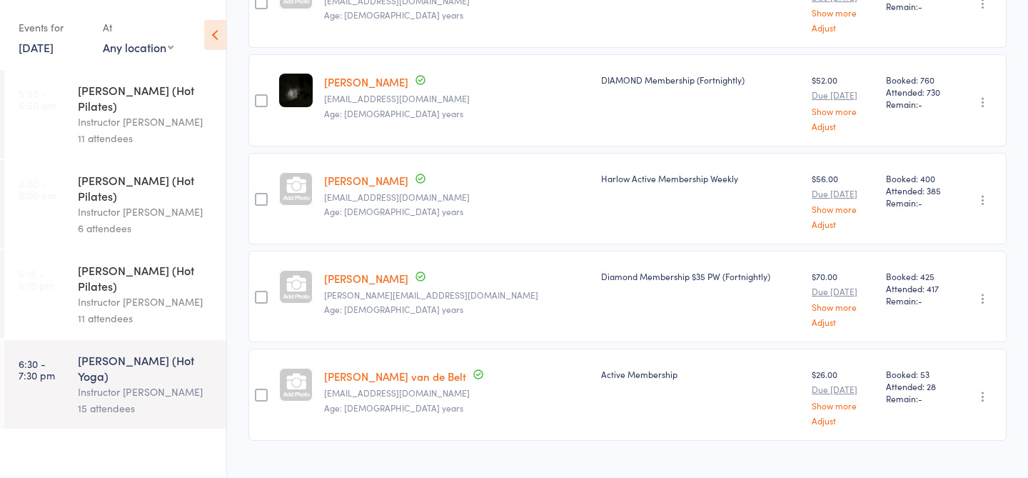
scroll to position [989, 0]
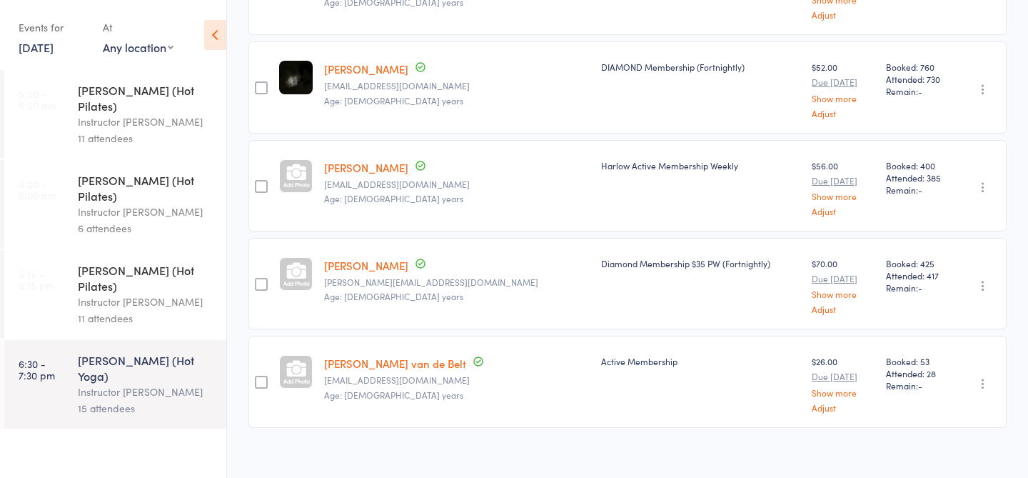
click at [36, 47] on link "[DATE]" at bounding box center [36, 47] width 35 height 16
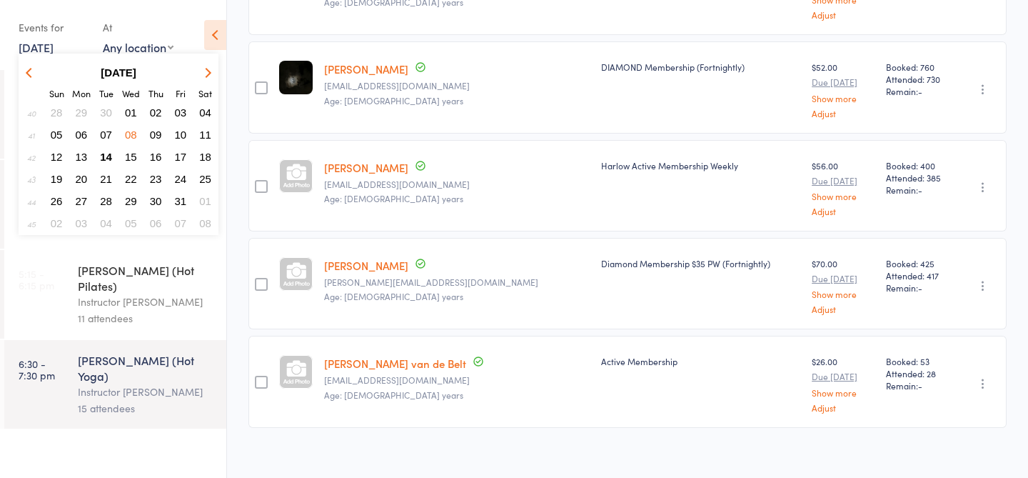
click at [107, 155] on span "14" at bounding box center [106, 157] width 12 height 12
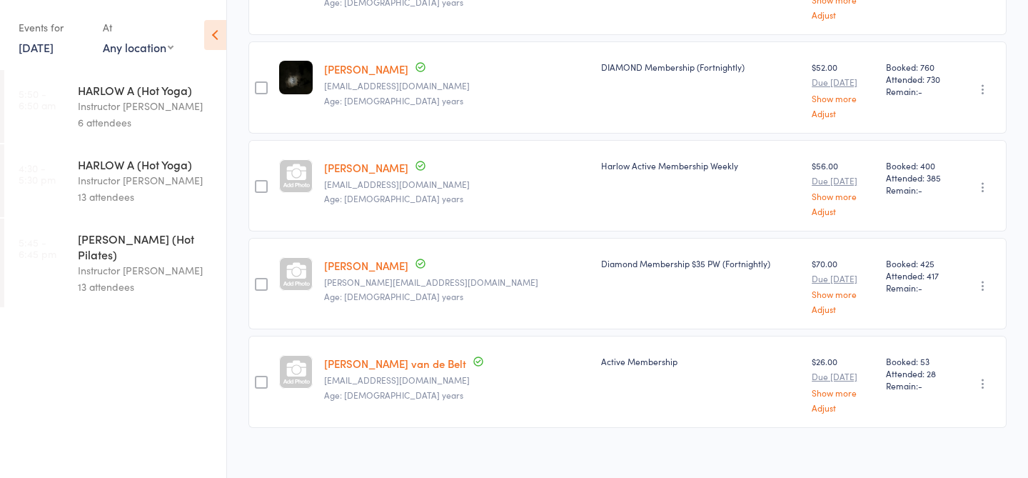
click at [107, 155] on div "HARLOW A (Hot Yoga) Instructor [PERSON_NAME] 13 attendees" at bounding box center [152, 180] width 148 height 73
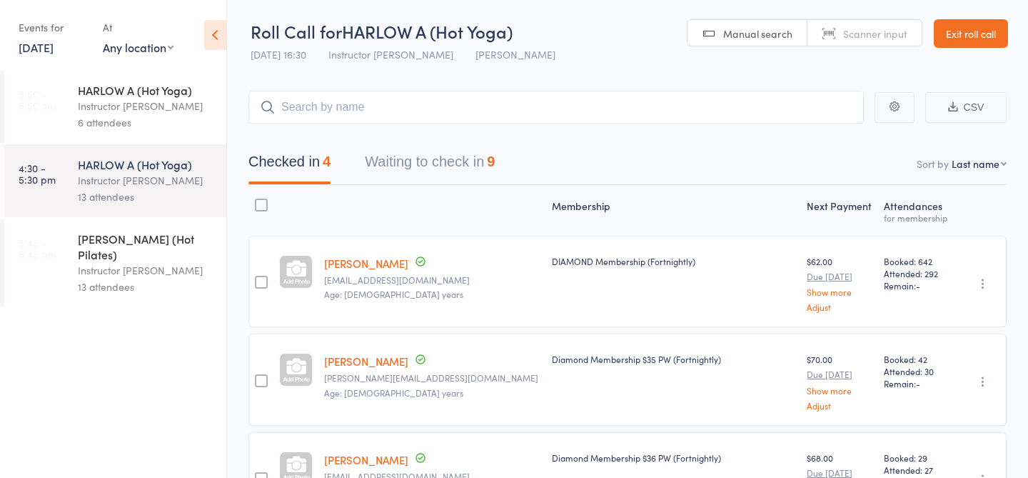
click at [54, 49] on link "[DATE]" at bounding box center [36, 47] width 35 height 16
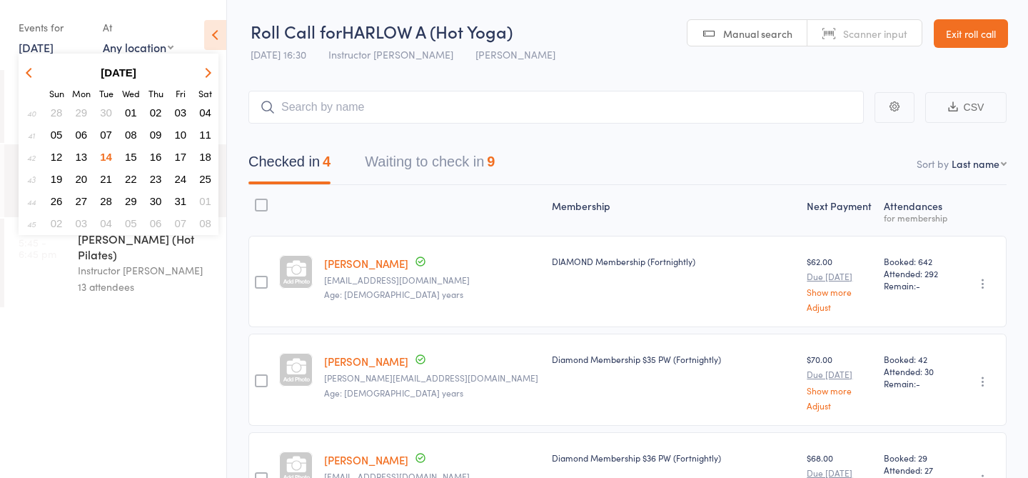
click at [133, 158] on span "15" at bounding box center [131, 157] width 12 height 12
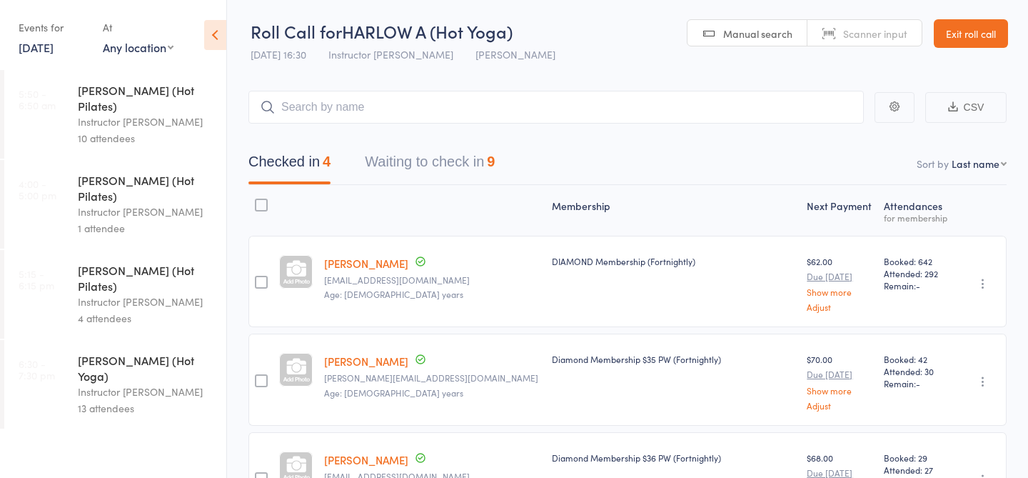
click at [74, 340] on link "6:30 - 7:30 pm [PERSON_NAME] (Hot Yoga) Instructor [PERSON_NAME] 13 attendees" at bounding box center [115, 384] width 222 height 89
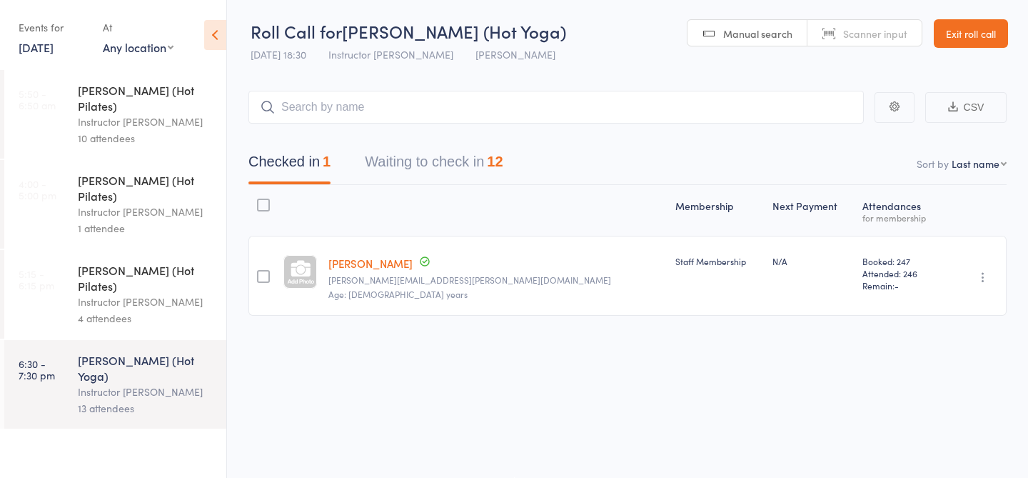
click at [452, 169] on button "Waiting to check in 12" at bounding box center [434, 165] width 138 height 38
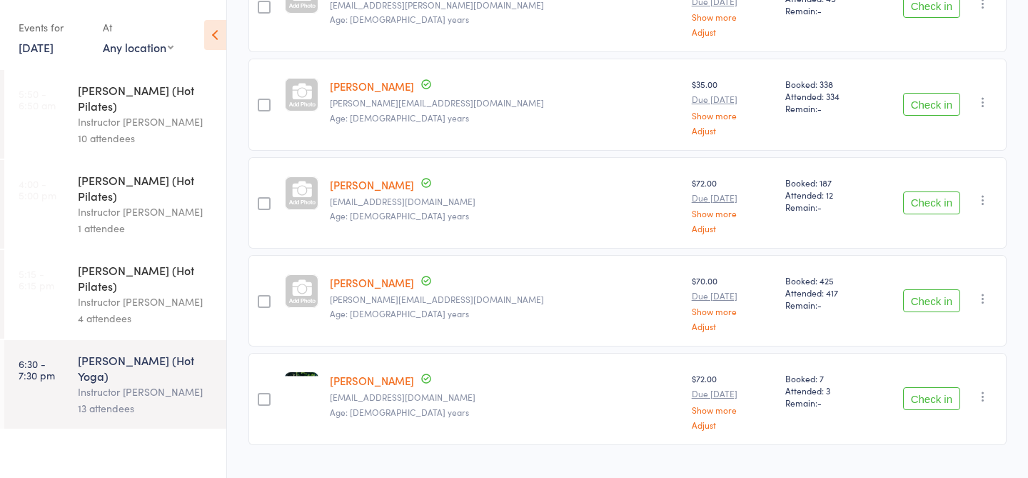
scroll to position [964, 0]
click at [25, 41] on link "[DATE]" at bounding box center [36, 47] width 35 height 16
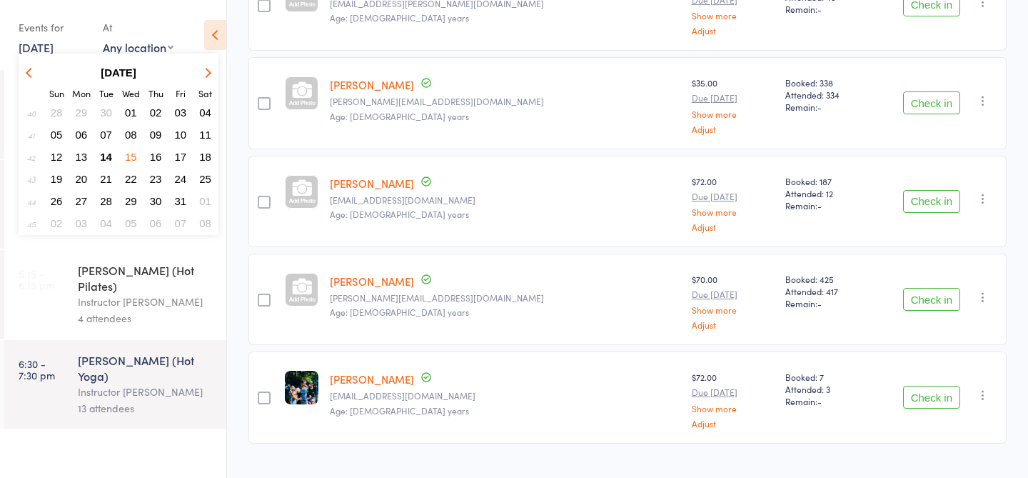
click at [99, 156] on button "14" at bounding box center [106, 156] width 22 height 19
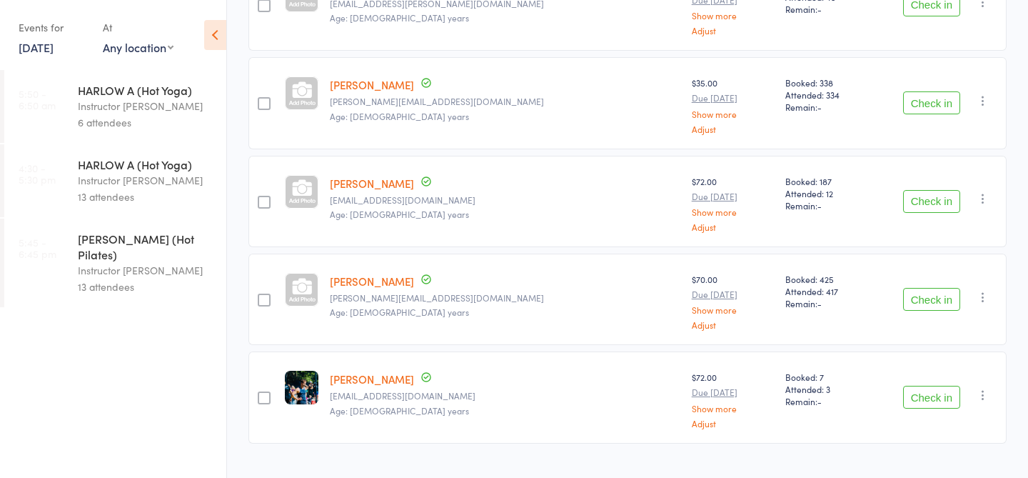
click at [131, 180] on div "Instructor [PERSON_NAME]" at bounding box center [146, 180] width 136 height 16
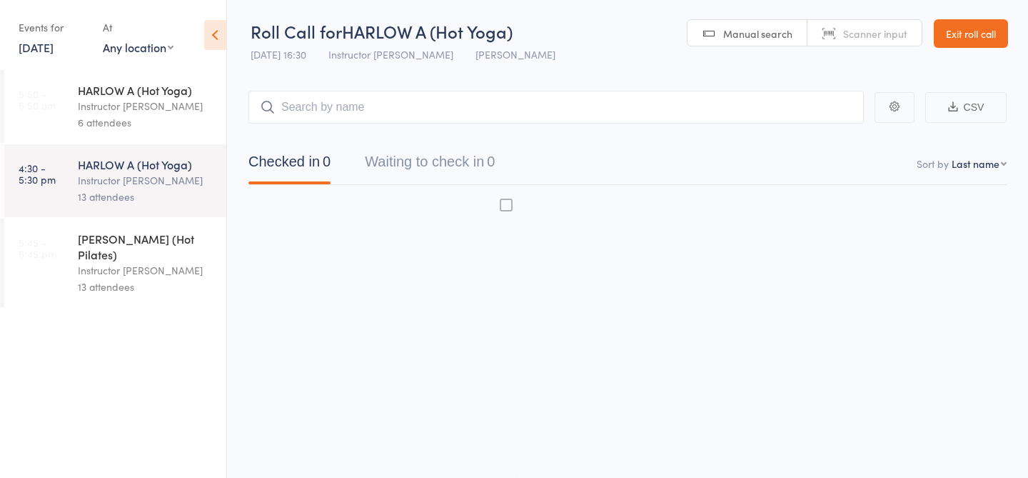
scroll to position [1, 0]
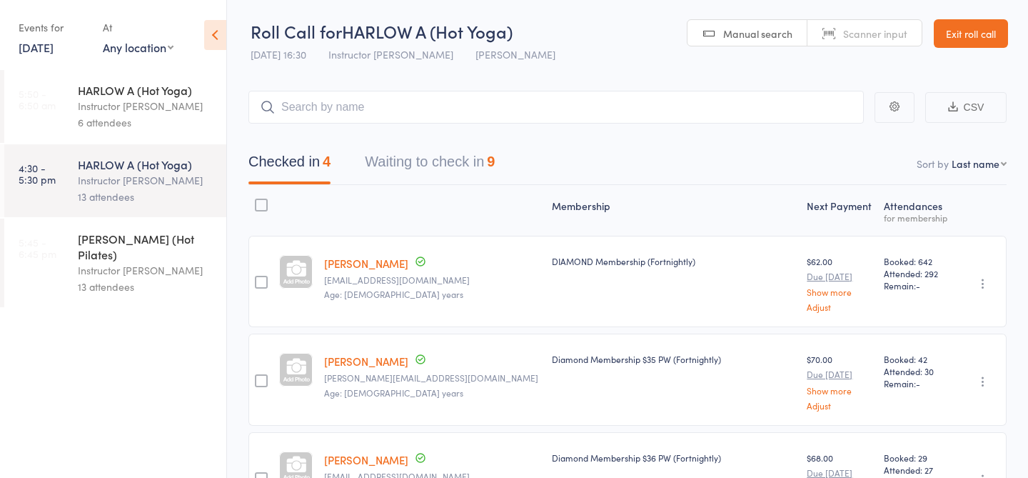
click at [501, 104] on input "search" at bounding box center [555, 107] width 615 height 33
click at [467, 157] on button "Waiting to check in 9" at bounding box center [430, 165] width 130 height 38
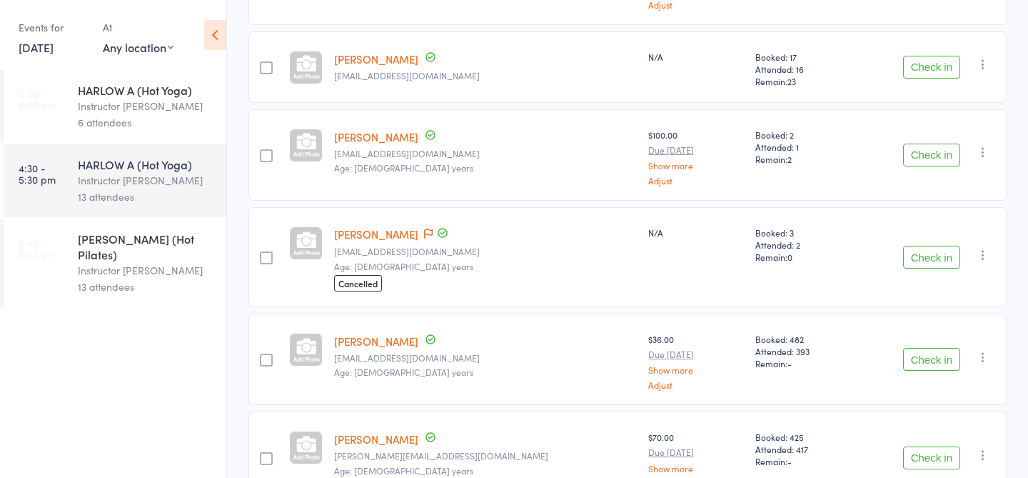
scroll to position [402, 0]
click at [926, 253] on button "Check in" at bounding box center [931, 256] width 57 height 23
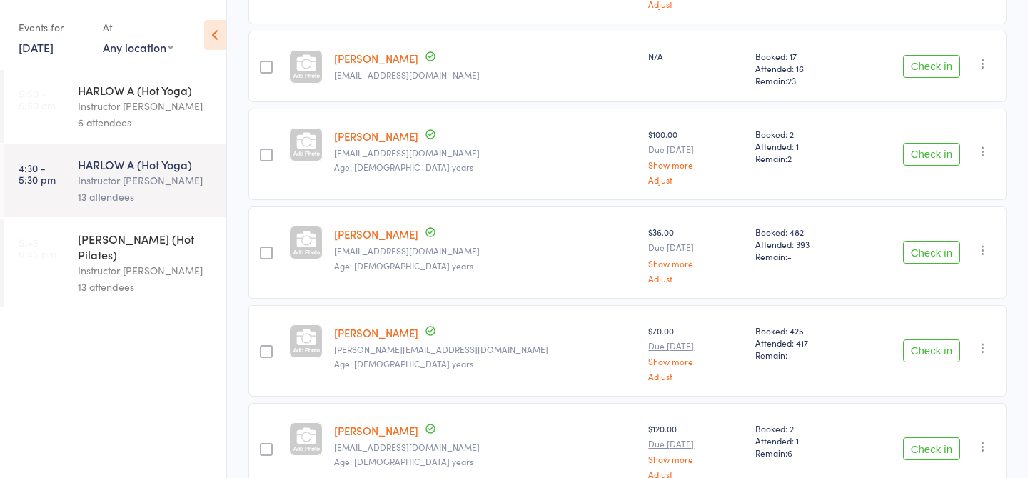
click at [54, 51] on link "[DATE]" at bounding box center [36, 47] width 35 height 16
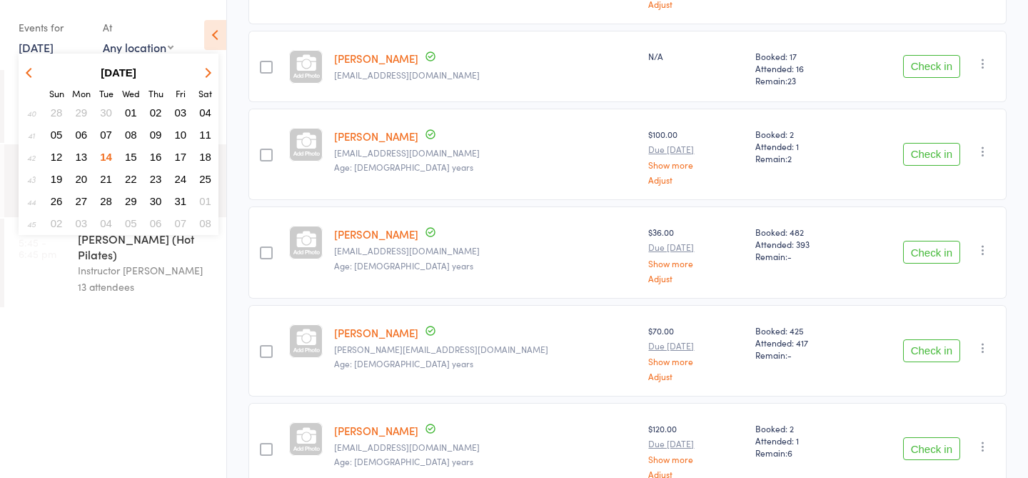
click at [78, 156] on span "13" at bounding box center [82, 157] width 12 height 12
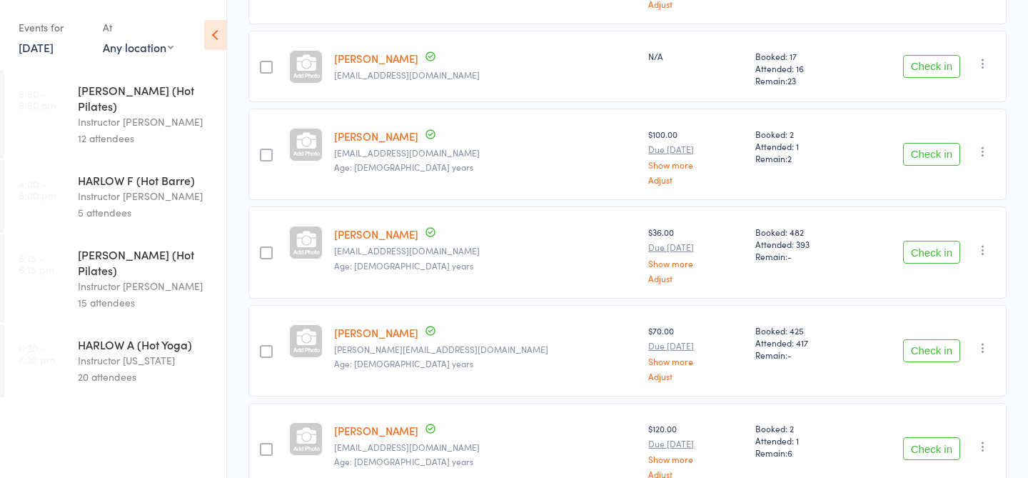
click at [93, 336] on div "HARLOW A (Hot Yoga)" at bounding box center [146, 344] width 136 height 16
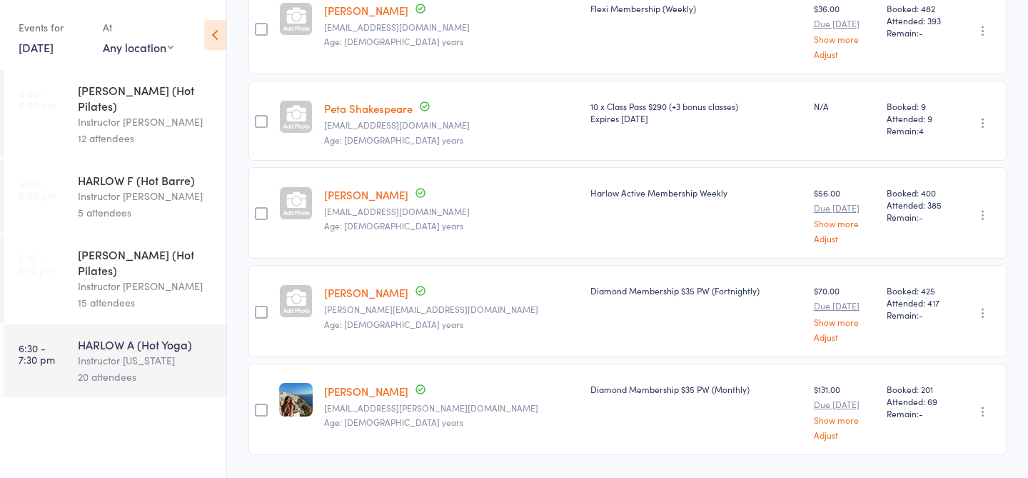
scroll to position [1540, 0]
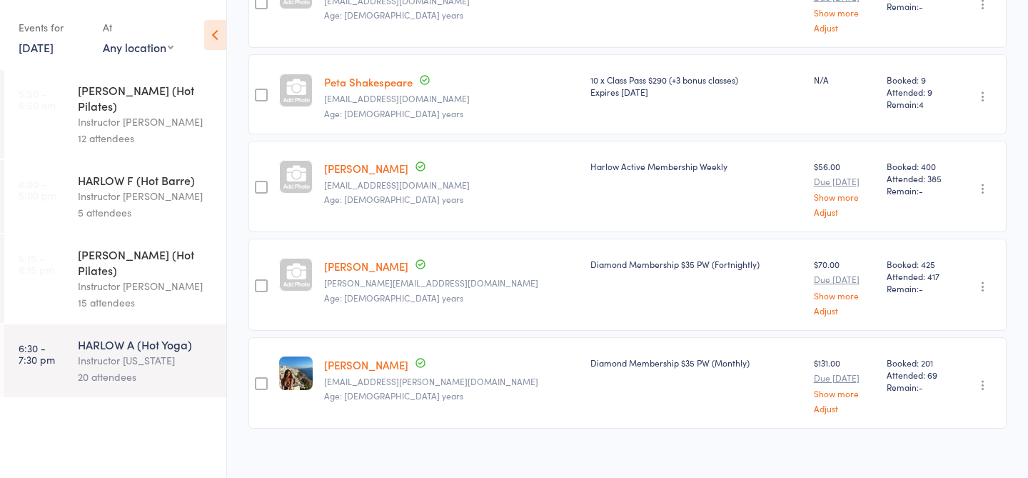
click at [54, 47] on link "[DATE]" at bounding box center [36, 47] width 35 height 16
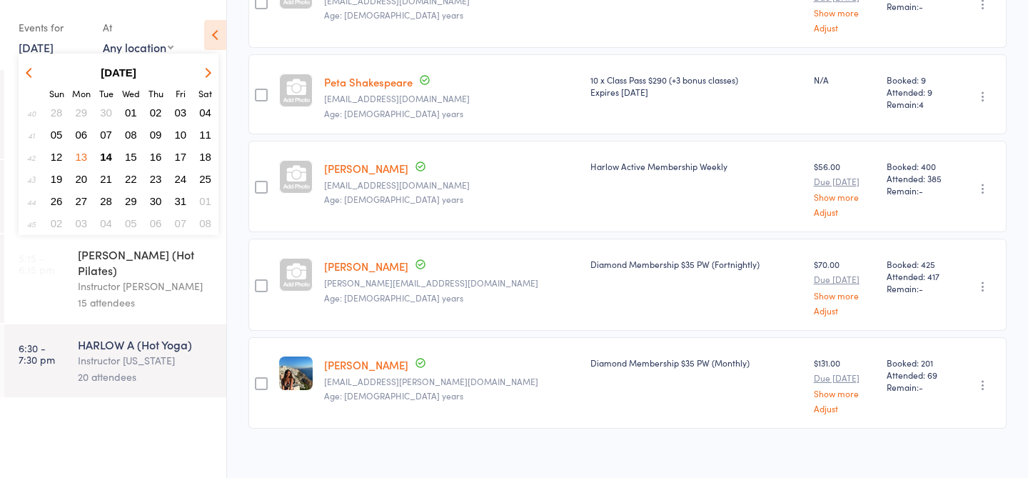
click at [104, 157] on span "14" at bounding box center [106, 157] width 12 height 12
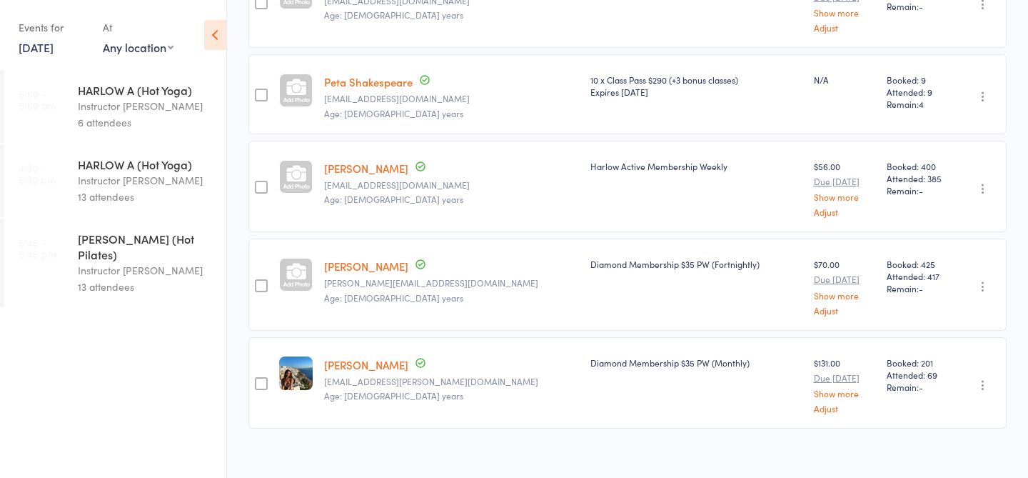
click at [47, 49] on link "[DATE]" at bounding box center [36, 47] width 35 height 16
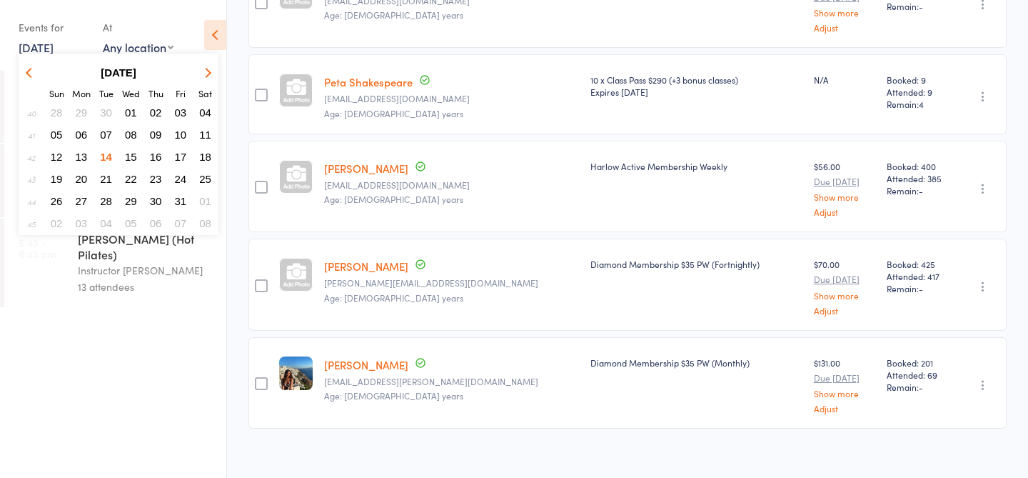
click at [81, 158] on span "13" at bounding box center [82, 157] width 12 height 12
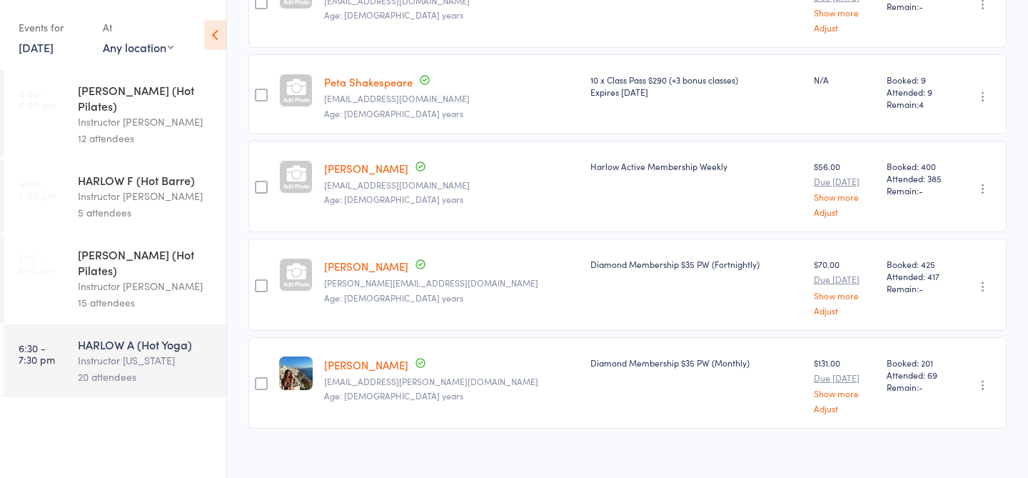
click at [84, 278] on div "Instructor [PERSON_NAME]" at bounding box center [146, 286] width 136 height 16
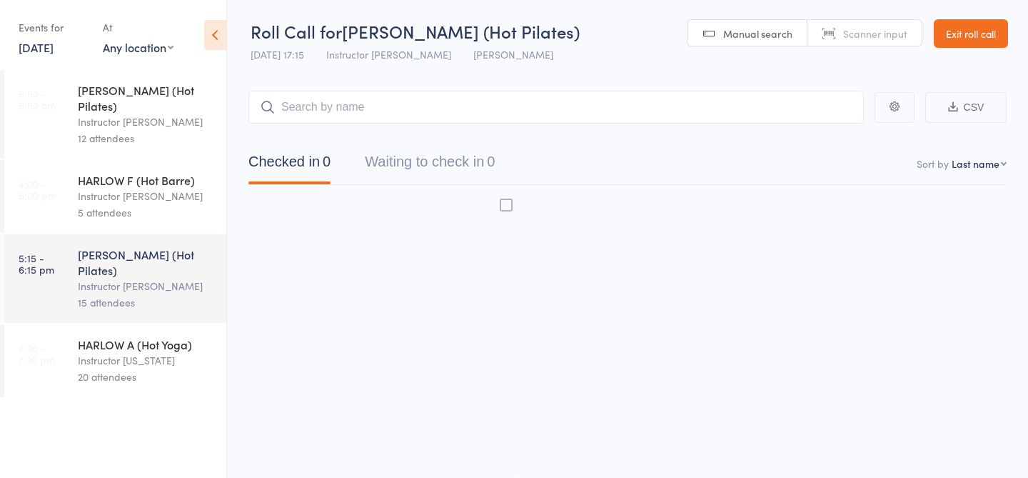
scroll to position [1, 0]
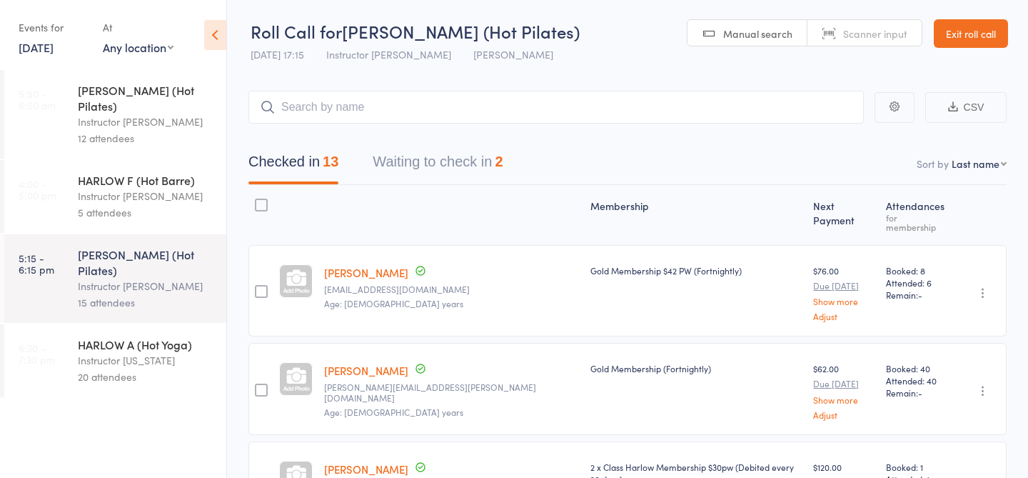
click at [54, 52] on link "[DATE]" at bounding box center [36, 47] width 35 height 16
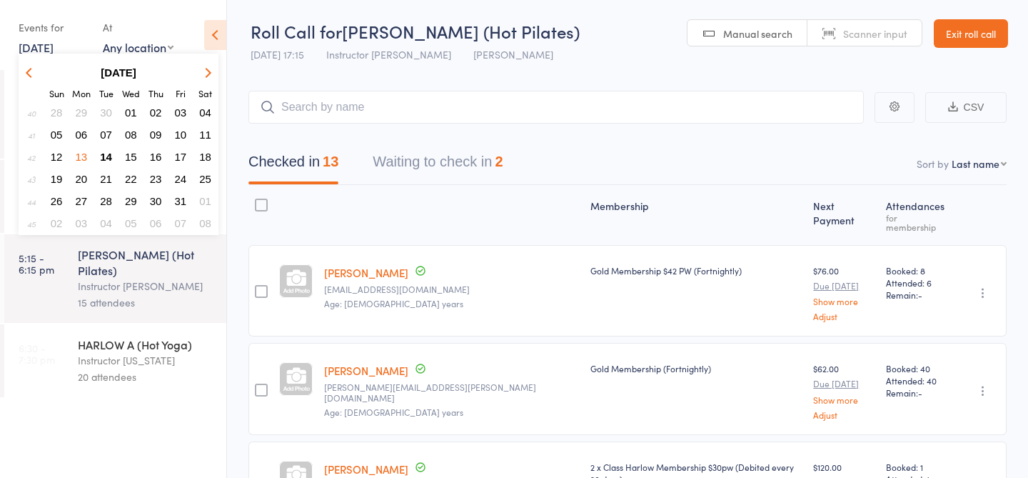
click at [111, 158] on span "14" at bounding box center [106, 157] width 12 height 12
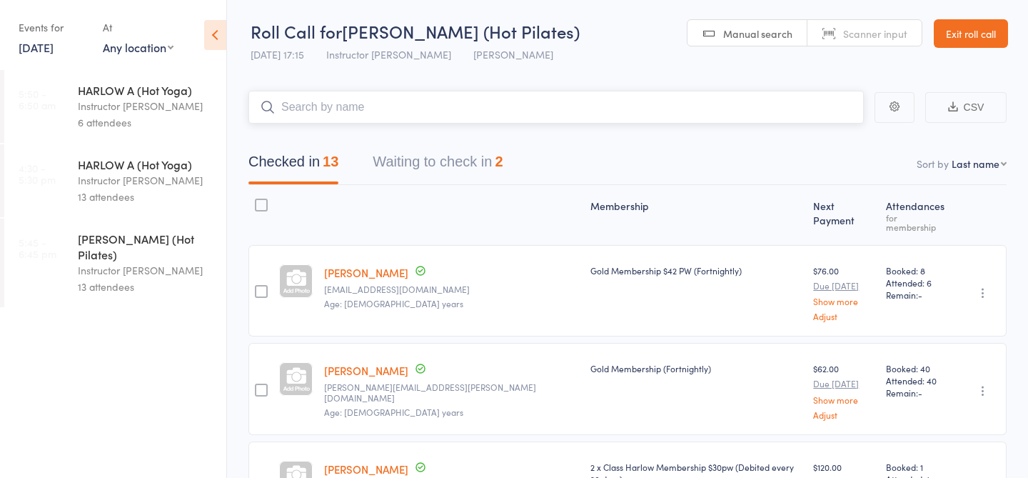
click at [446, 111] on input "search" at bounding box center [555, 107] width 615 height 33
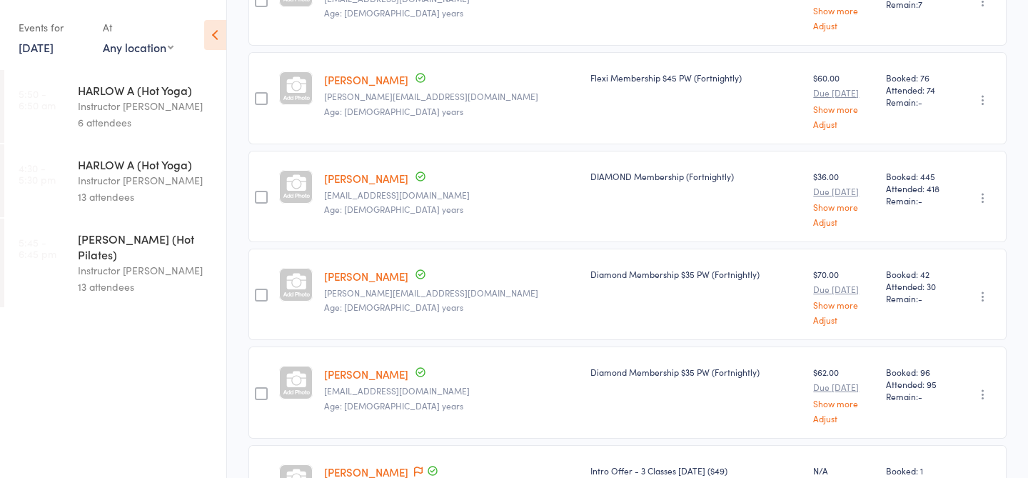
scroll to position [488, 0]
click at [87, 187] on div "Instructor [PERSON_NAME]" at bounding box center [146, 180] width 136 height 16
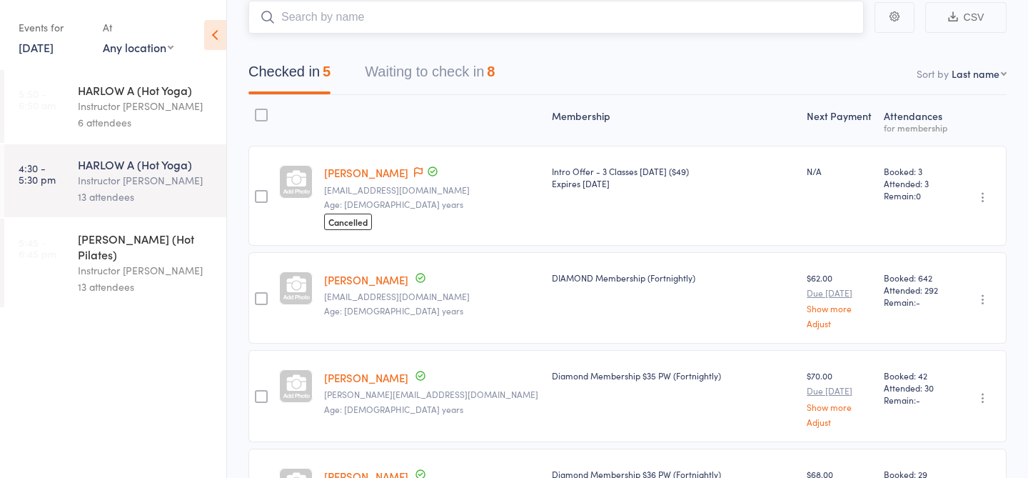
scroll to position [107, 0]
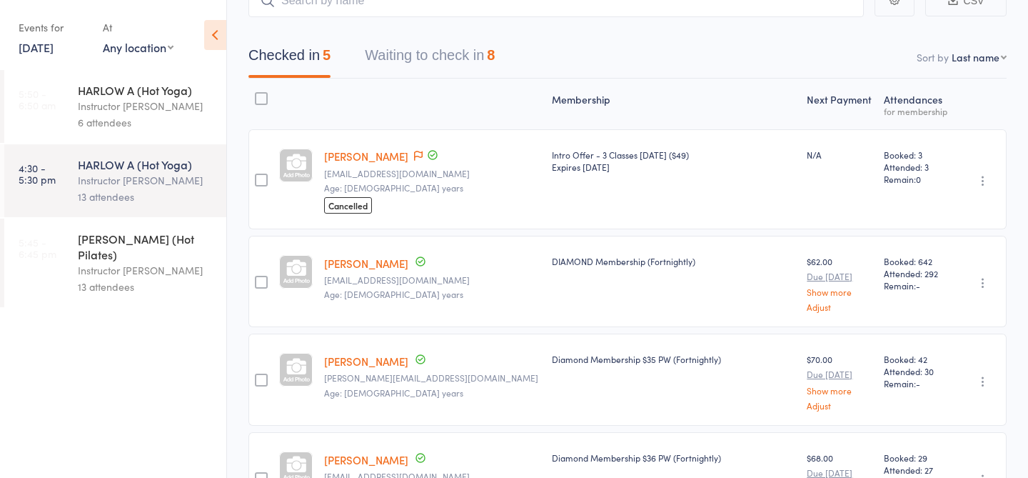
click at [450, 59] on button "Waiting to check in 8" at bounding box center [430, 59] width 130 height 38
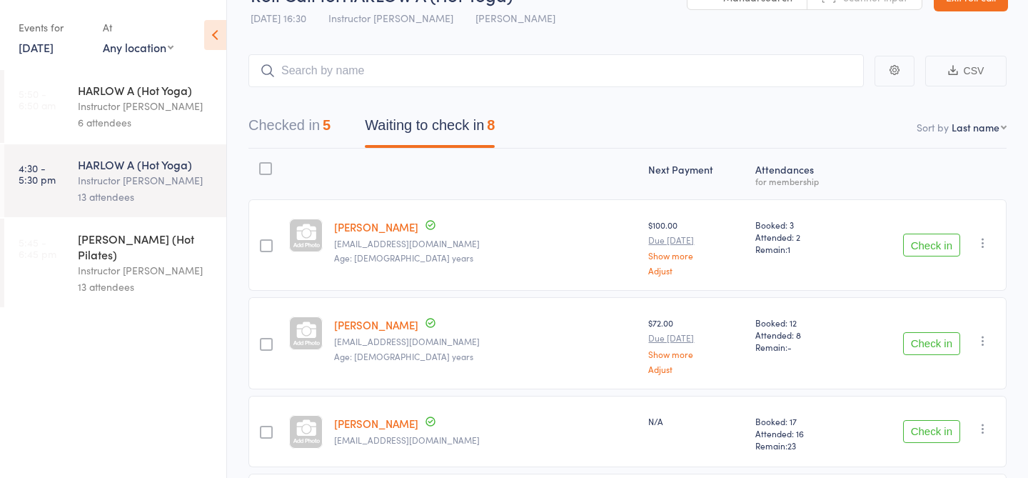
scroll to position [0, 0]
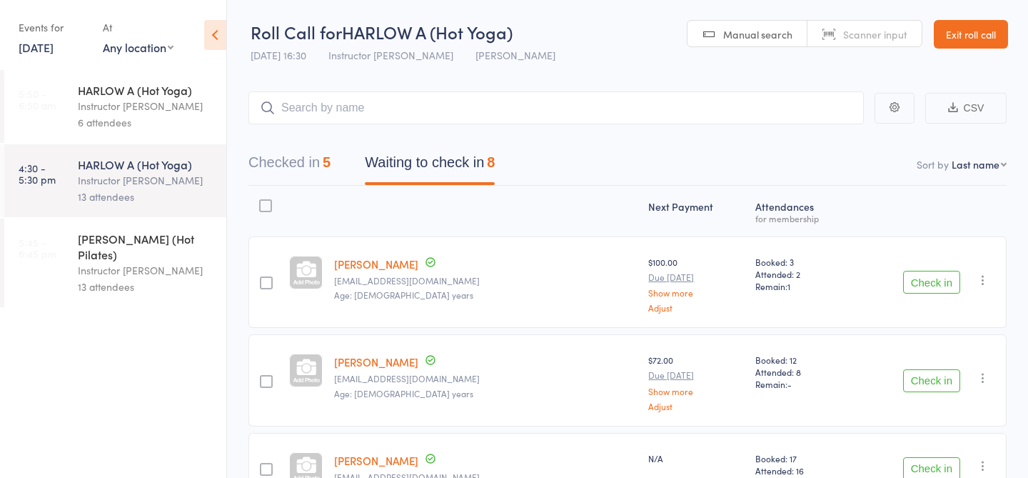
click at [537, 126] on div "Checked in 5 Waiting to check in 8" at bounding box center [627, 154] width 758 height 61
click at [530, 115] on input "search" at bounding box center [555, 107] width 615 height 33
click at [346, 110] on input "search" at bounding box center [555, 107] width 615 height 33
type input "20063"
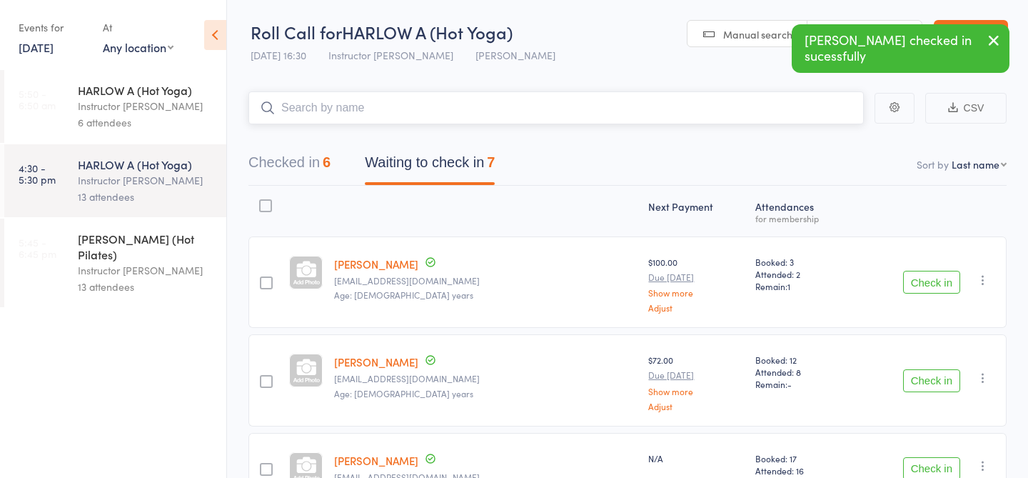
click at [298, 116] on input "search" at bounding box center [555, 107] width 615 height 33
type input "23849"
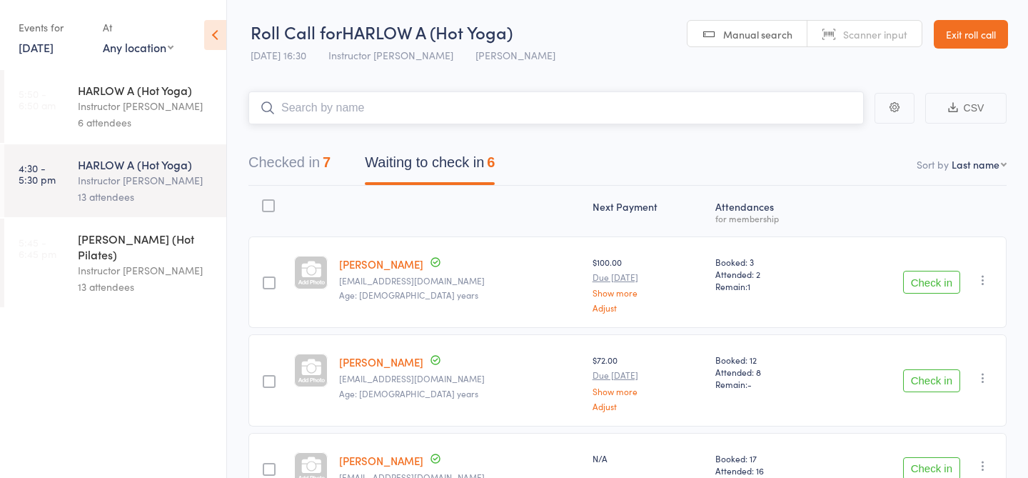
click at [349, 119] on input "search" at bounding box center [555, 107] width 615 height 33
type input "23164"
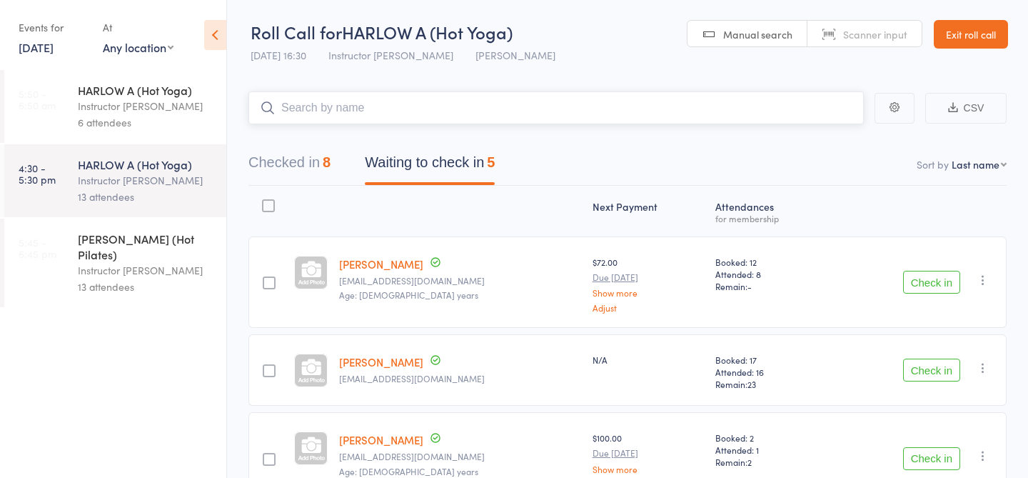
click at [348, 107] on input "search" at bounding box center [555, 107] width 615 height 33
type input "23044"
click at [320, 106] on input "search" at bounding box center [555, 107] width 615 height 33
type input "23038"
type input "23370"
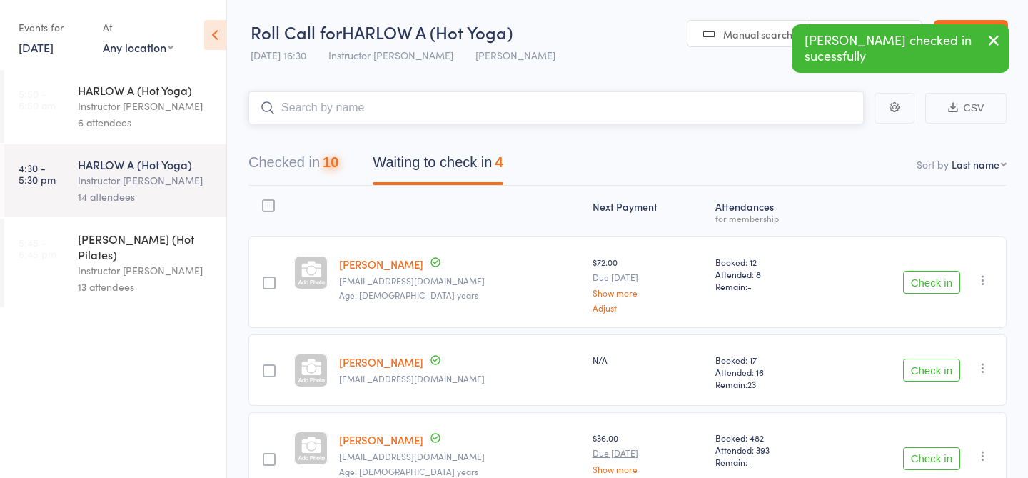
click at [343, 113] on input "search" at bounding box center [555, 107] width 615 height 33
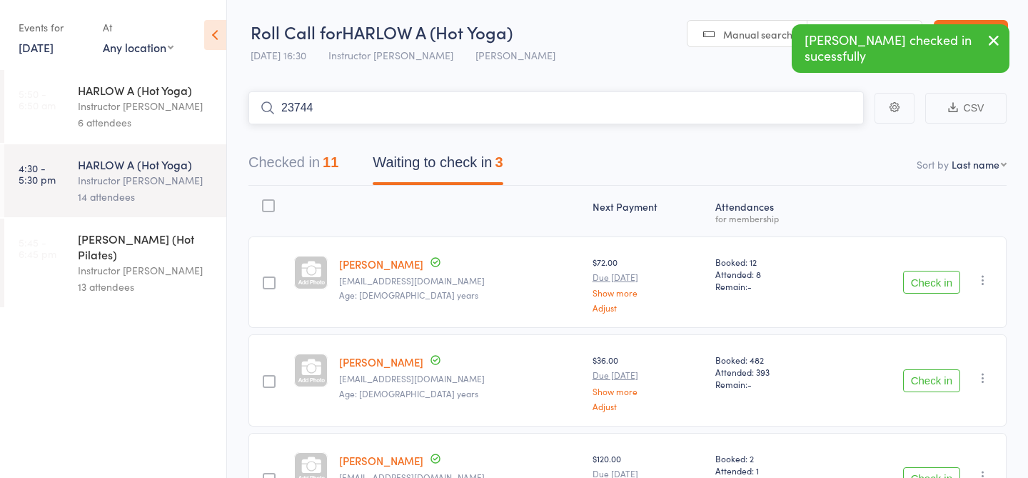
type input "23744"
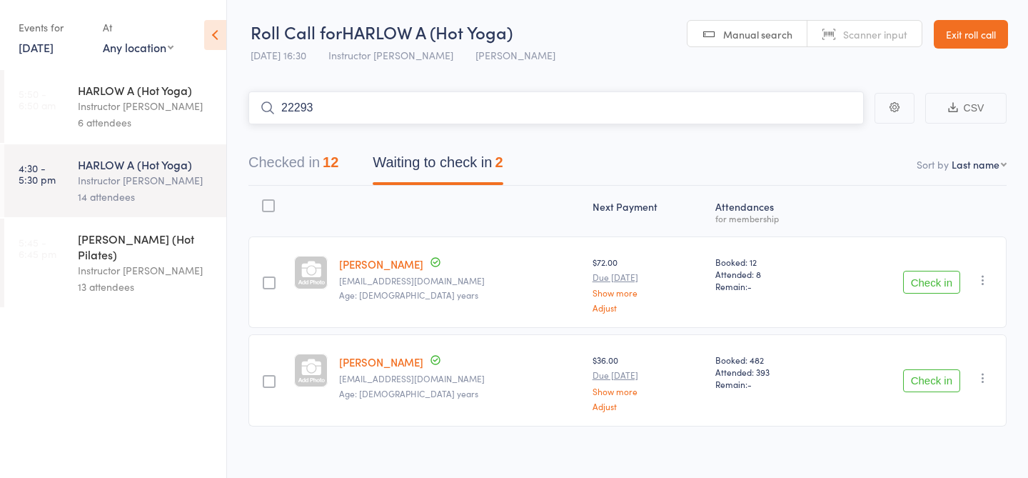
type input "22293"
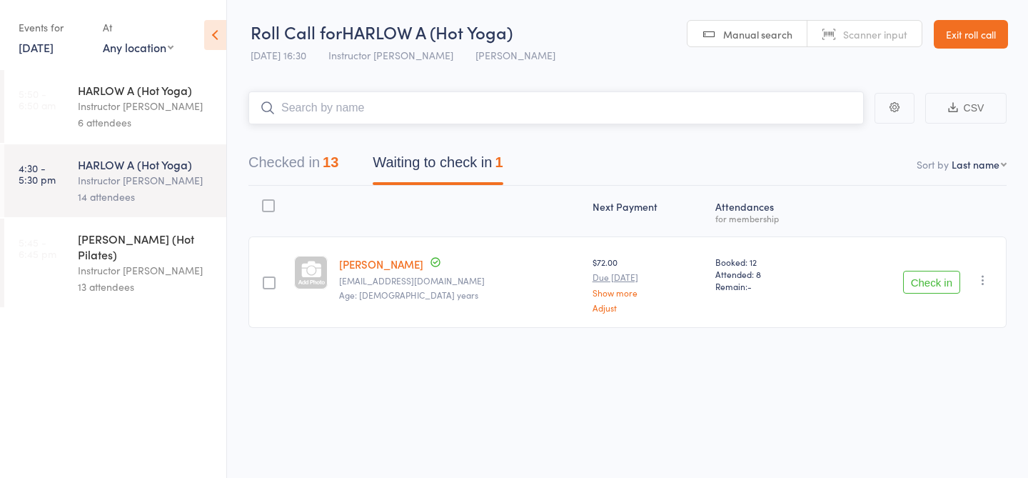
click at [387, 104] on input "search" at bounding box center [555, 107] width 615 height 33
click at [360, 435] on div "Roll Call for HARLOW A (Hot Yoga) [DATE] 16:30 Instructor [PERSON_NAME] Newstea…" at bounding box center [514, 238] width 1028 height 478
click at [331, 106] on input "search" at bounding box center [555, 107] width 615 height 33
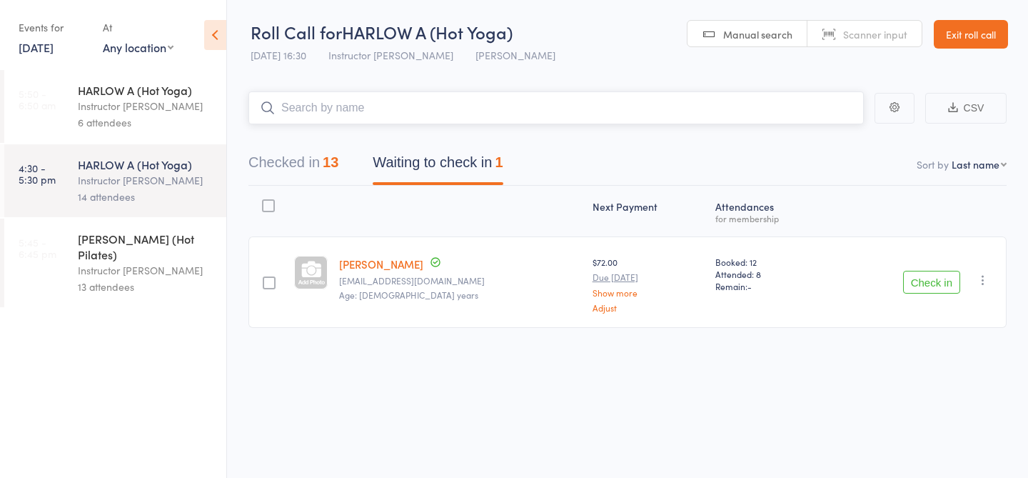
click at [348, 121] on input "search" at bounding box center [555, 107] width 615 height 33
click at [325, 169] on button "Checked in 13" at bounding box center [293, 166] width 90 height 38
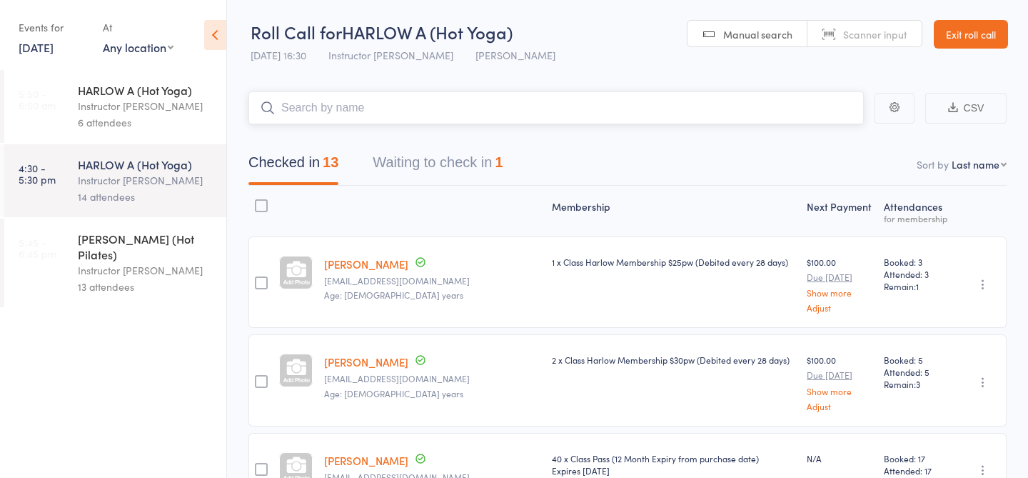
click at [453, 158] on button "Waiting to check in 1" at bounding box center [438, 166] width 130 height 38
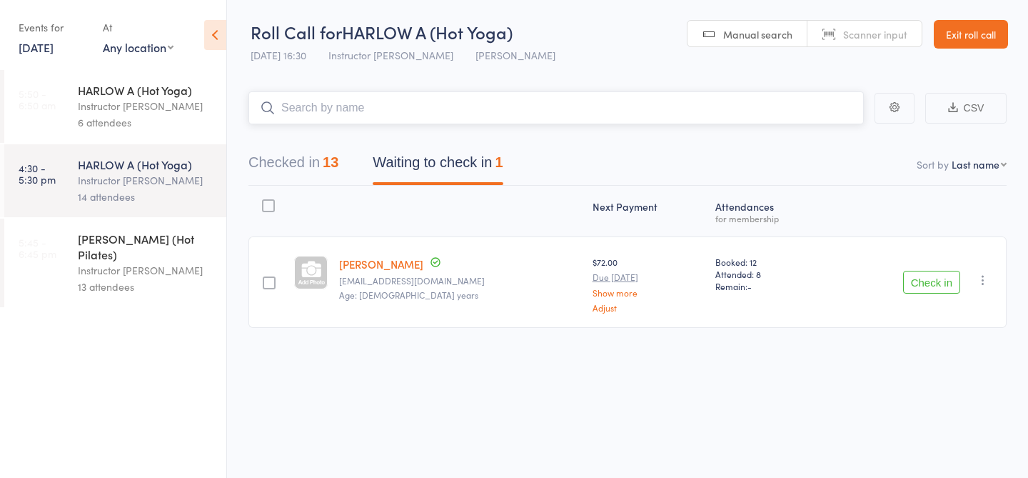
click at [410, 112] on input "search" at bounding box center [555, 107] width 615 height 33
click at [140, 262] on div "Instructor [PERSON_NAME]" at bounding box center [146, 270] width 136 height 16
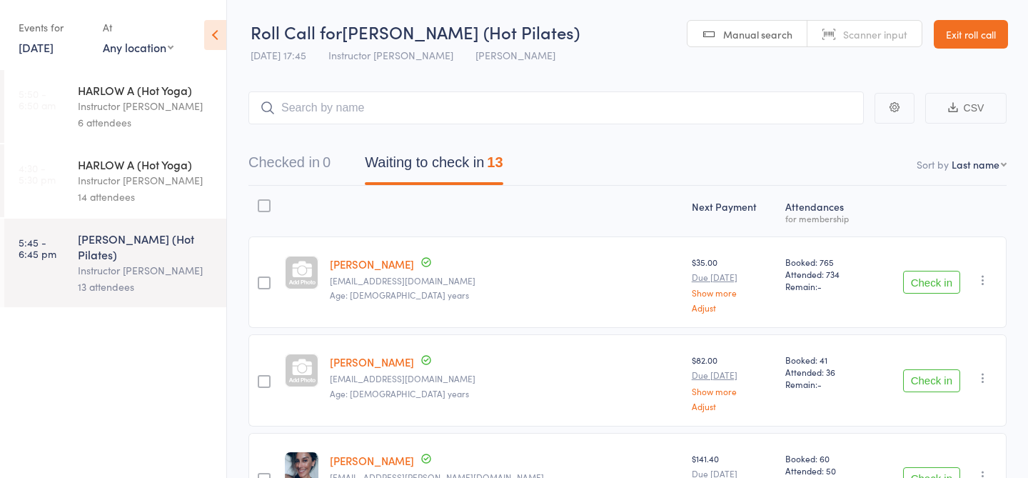
click at [129, 193] on div "14 attendees" at bounding box center [146, 196] width 136 height 16
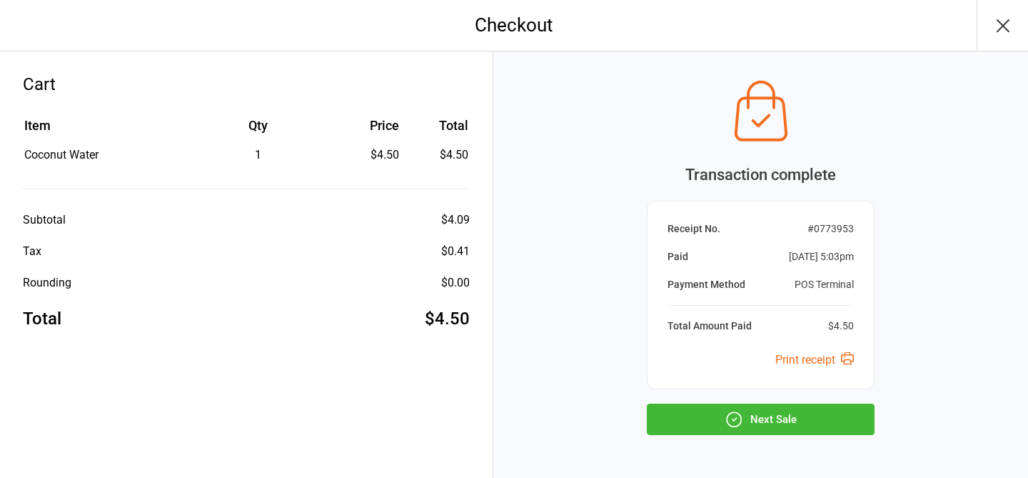
click at [715, 428] on button "Next Sale" at bounding box center [761, 418] width 228 height 31
